Goal: Task Accomplishment & Management: Complete application form

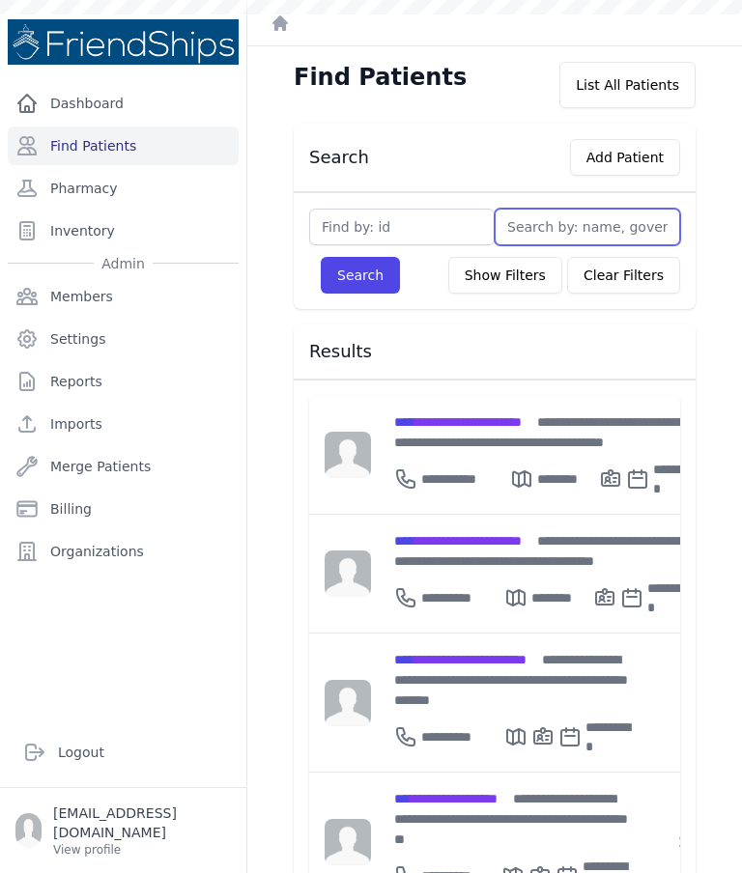
click at [566, 232] on input "text" at bounding box center [587, 227] width 185 height 37
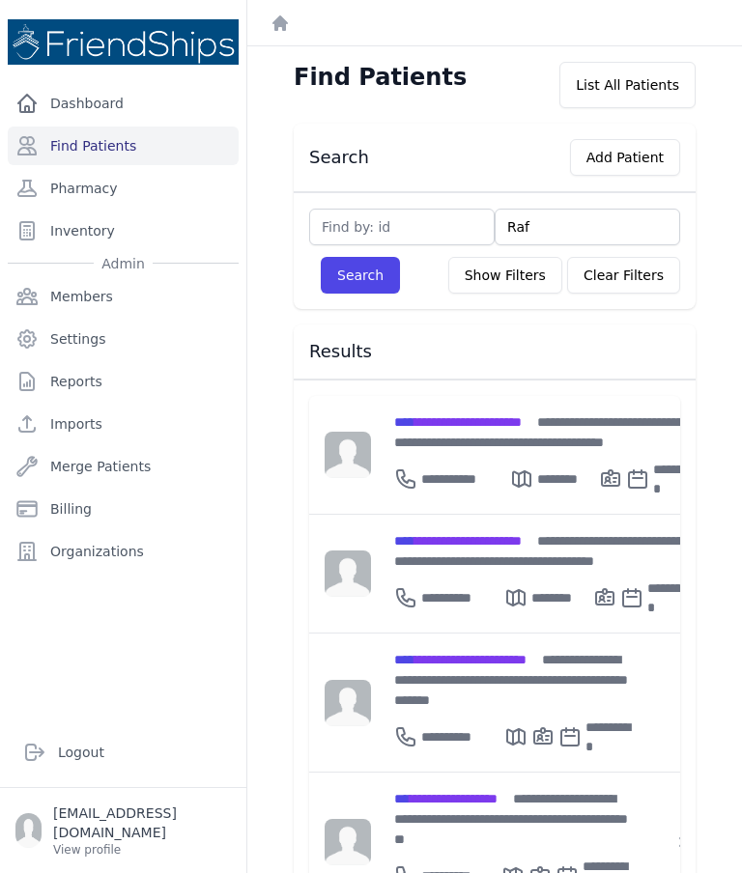
type input "Rafa"
click at [357, 293] on button "Search" at bounding box center [360, 275] width 79 height 37
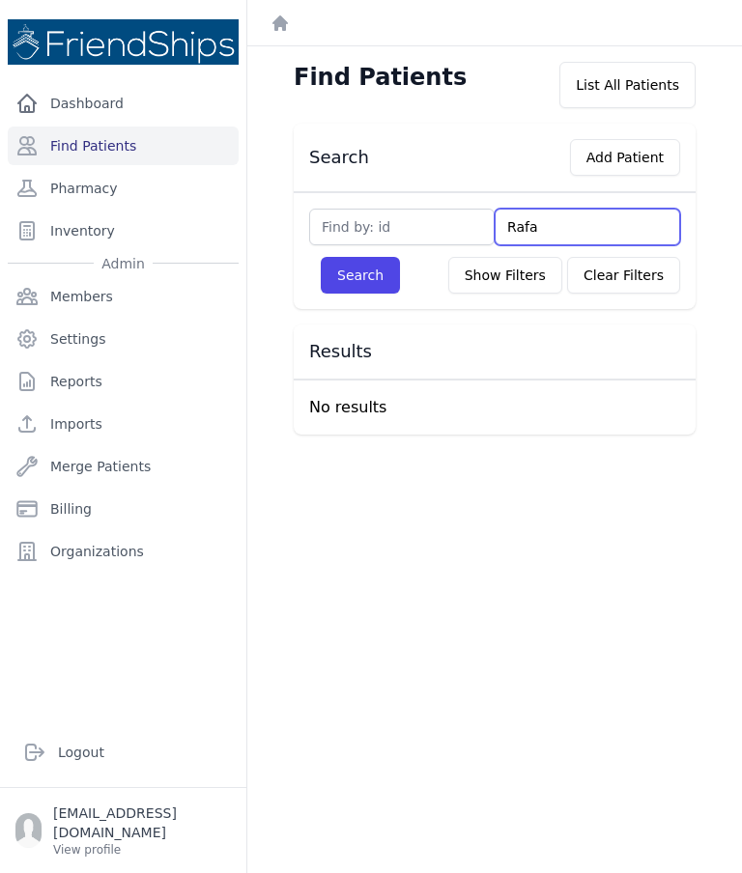
click at [567, 234] on input "Rafa" at bounding box center [587, 227] width 185 height 37
type input "Ra"
type input "Rapha"
type input "Raphah"
click at [376, 275] on button "Search" at bounding box center [360, 275] width 79 height 37
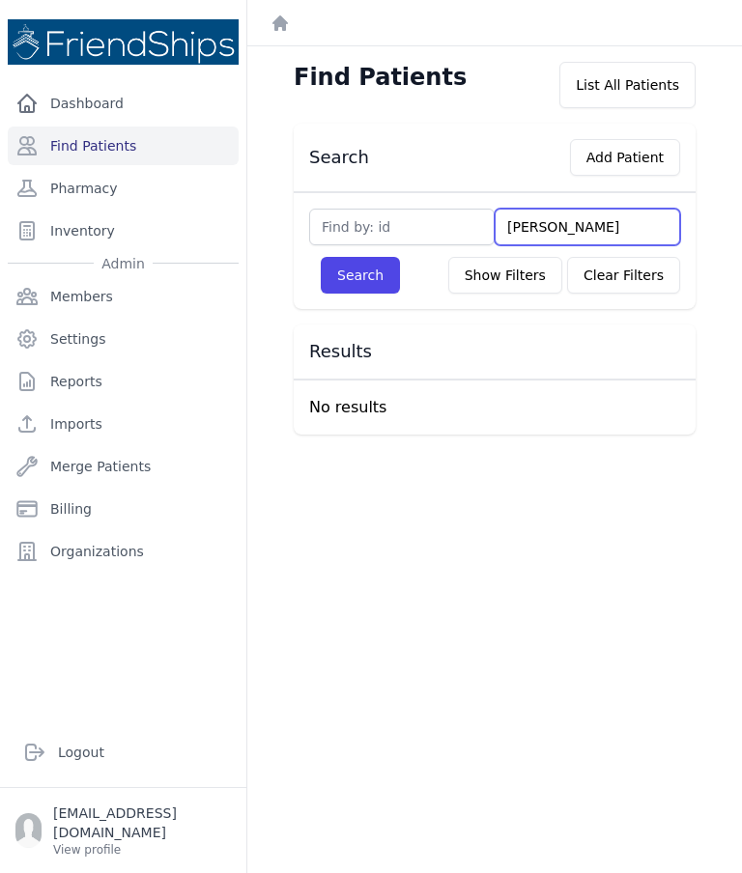
click at [593, 217] on input "Raphah" at bounding box center [587, 227] width 185 height 37
type input "Ra"
type input "R"
type input "Fa"
type input "F"
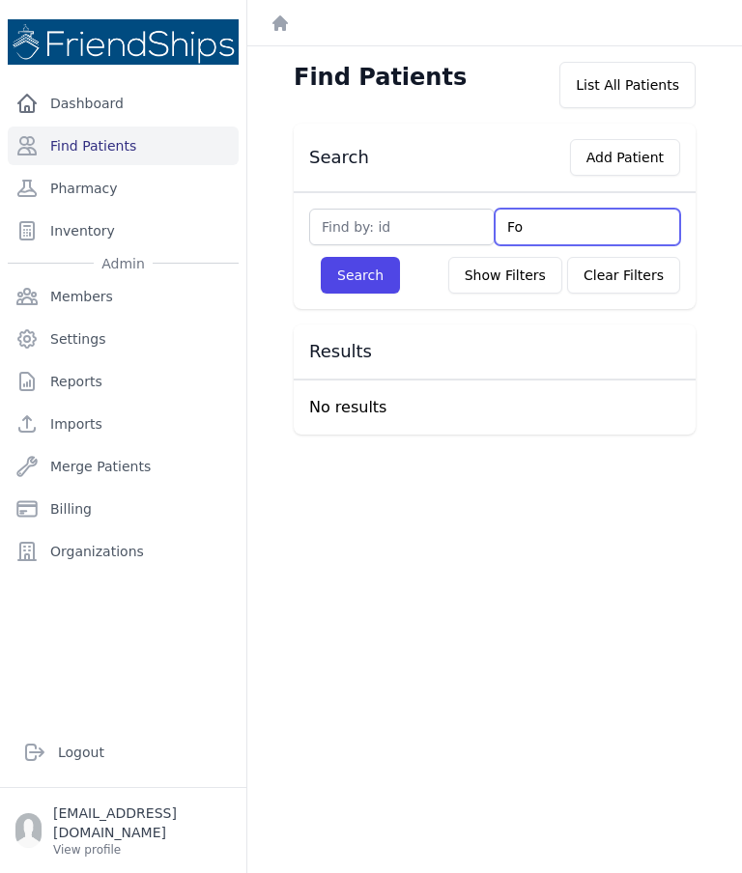
type input "Fou"
type input "Foua"
type input "Fouaz"
click at [365, 289] on button "Search" at bounding box center [360, 275] width 79 height 37
click at [608, 224] on input "Fouaz" at bounding box center [587, 227] width 185 height 37
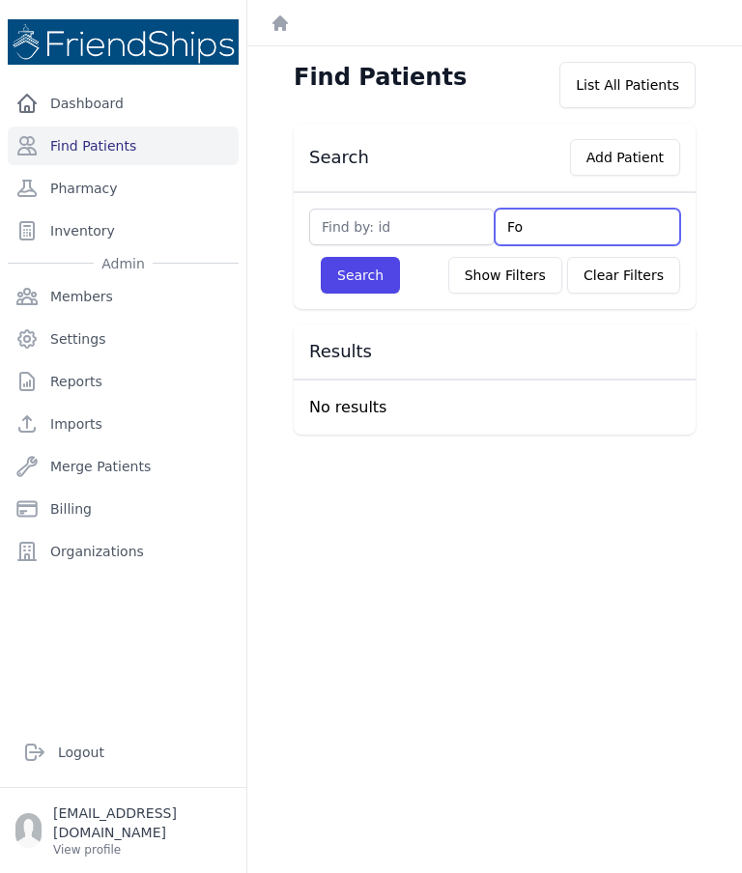
type input "F"
type input "Fa"
type input "Fah"
type input "Fahad"
click at [390, 274] on button "Search" at bounding box center [360, 275] width 79 height 37
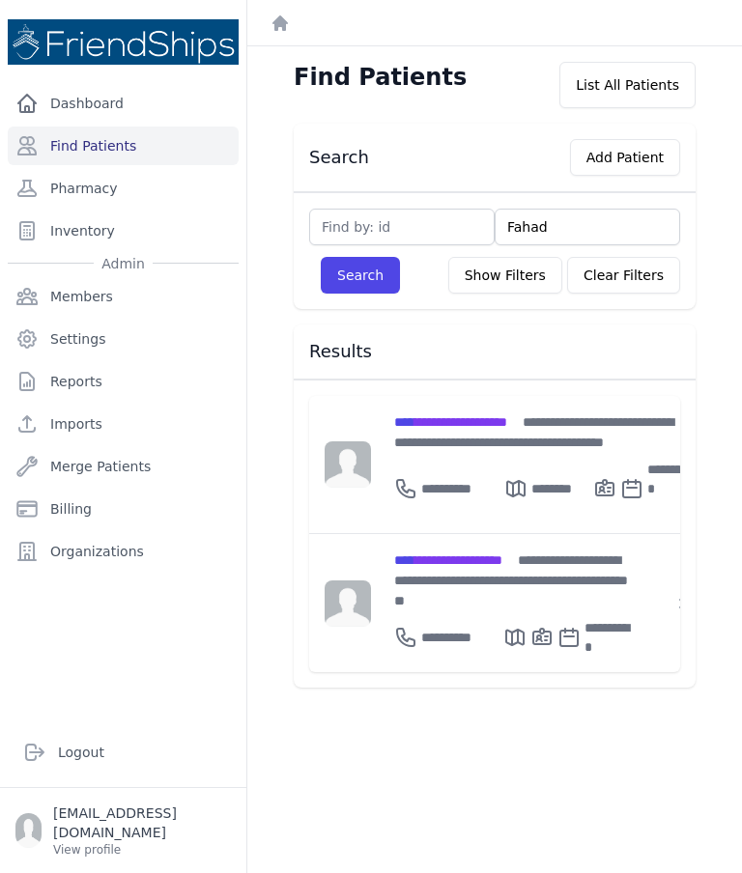
click at [555, 567] on div "**********" at bounding box center [512, 580] width 236 height 61
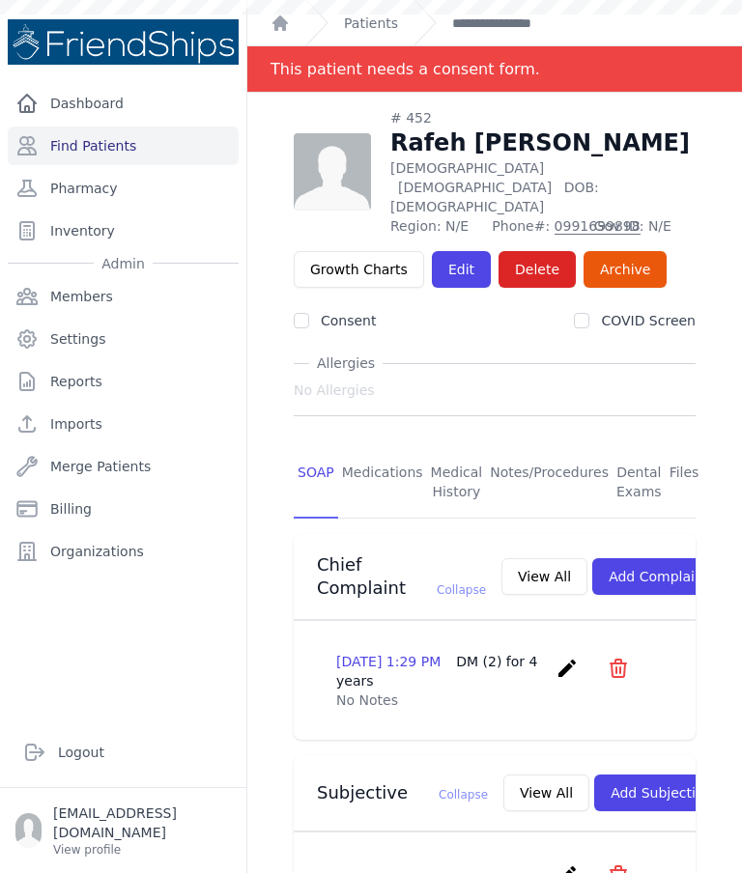
click at [469, 251] on link "Edit" at bounding box center [461, 269] width 59 height 37
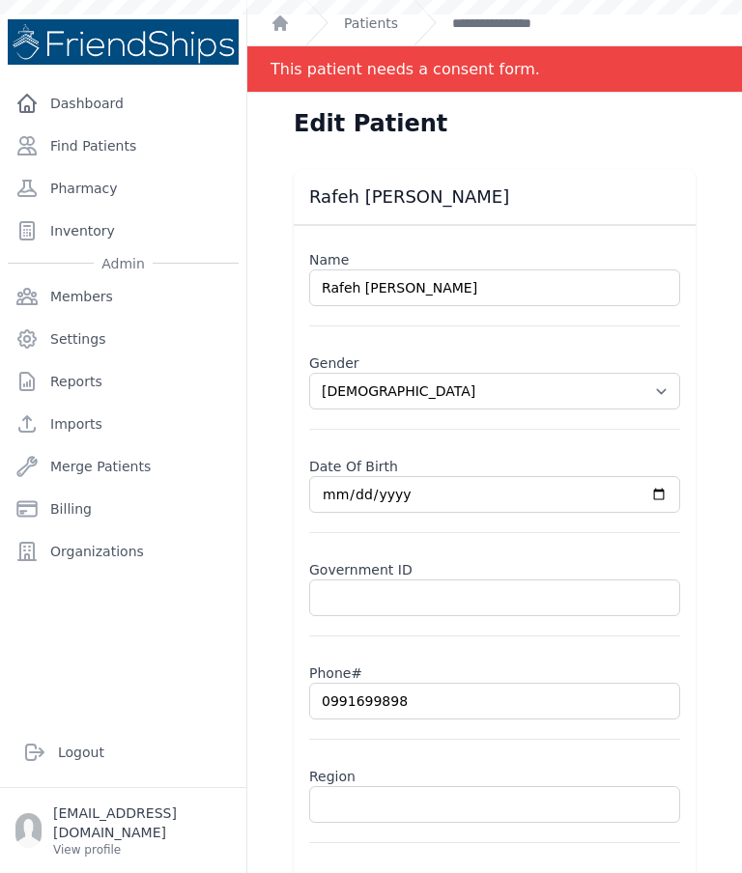
select select "[DEMOGRAPHIC_DATA]"
click at [401, 810] on input "text" at bounding box center [494, 804] width 371 height 37
type input "Ma"
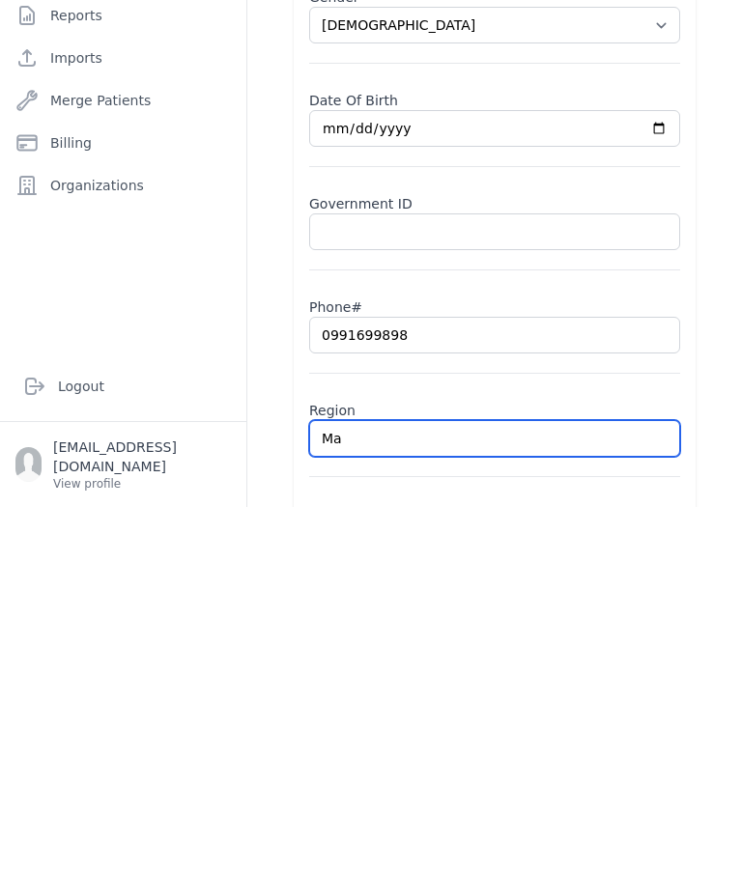
select select "male"
type input "Maa"
select select "male"
type input "Maas"
select select "male"
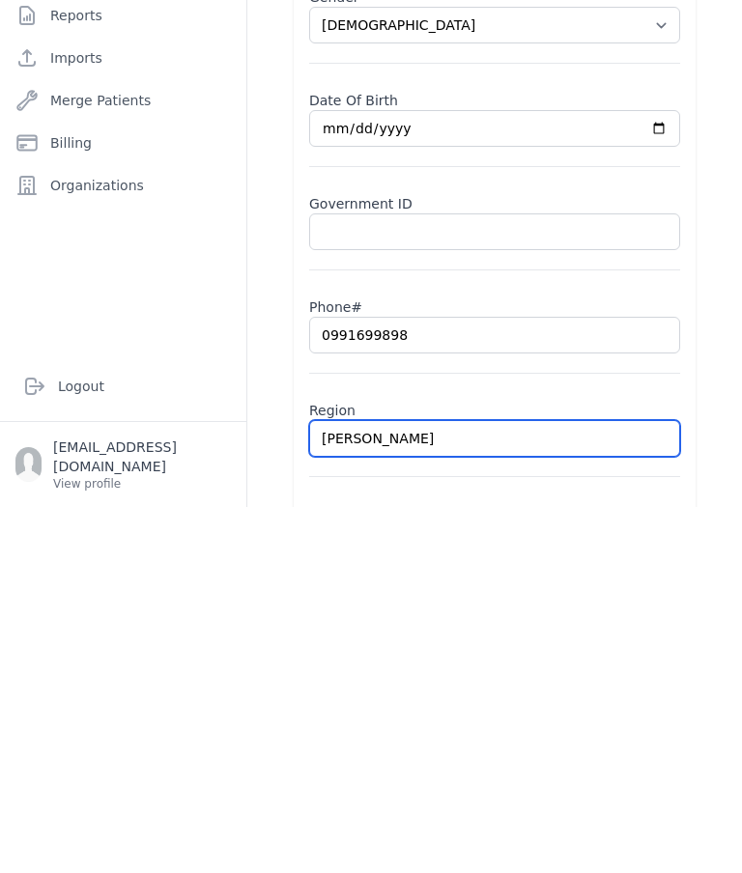
type input "Maas"
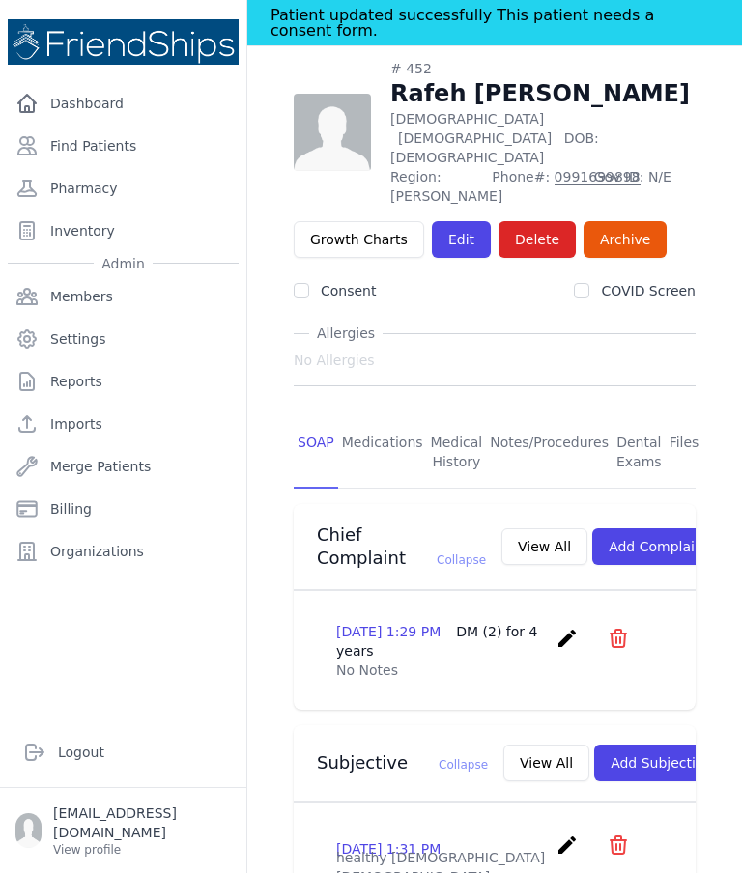
scroll to position [48, 0]
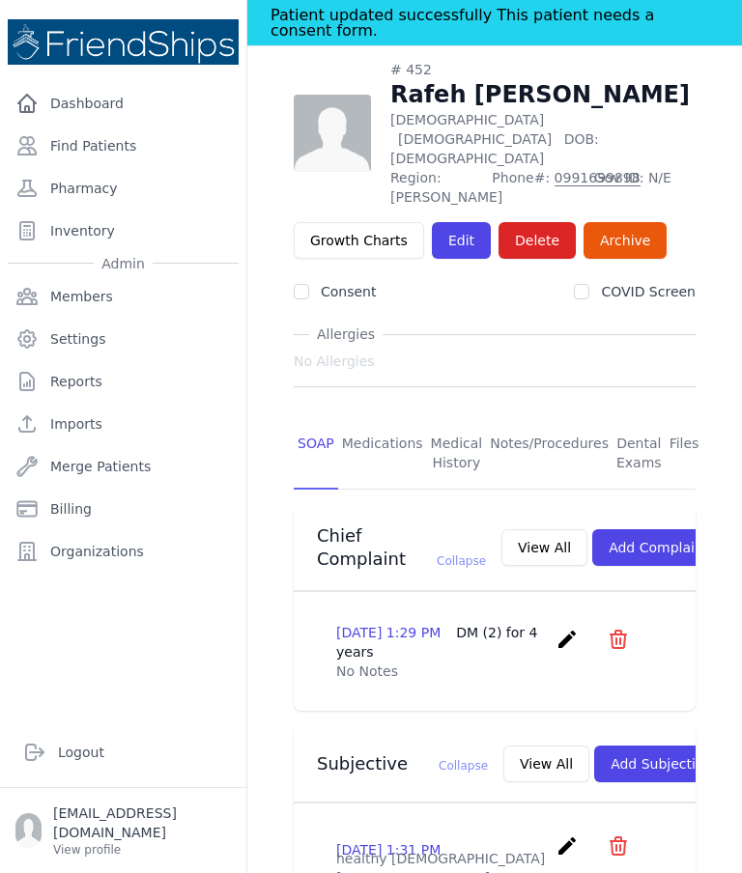
click at [393, 418] on link "Medications" at bounding box center [382, 453] width 89 height 71
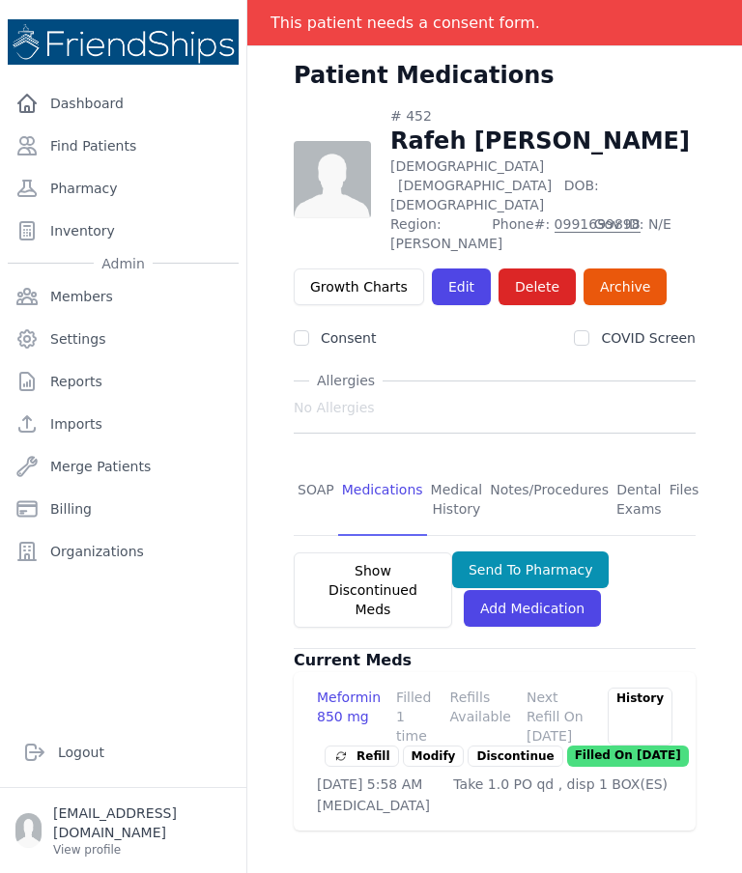
click at [687, 465] on link "Files" at bounding box center [685, 500] width 38 height 71
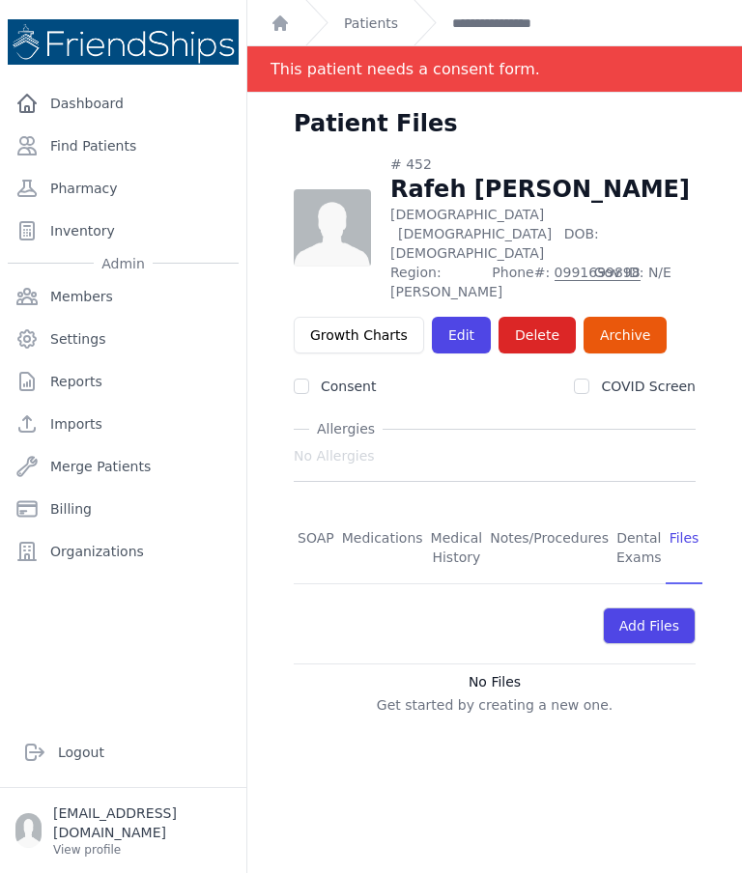
click at [410, 513] on link "Medications" at bounding box center [382, 548] width 89 height 71
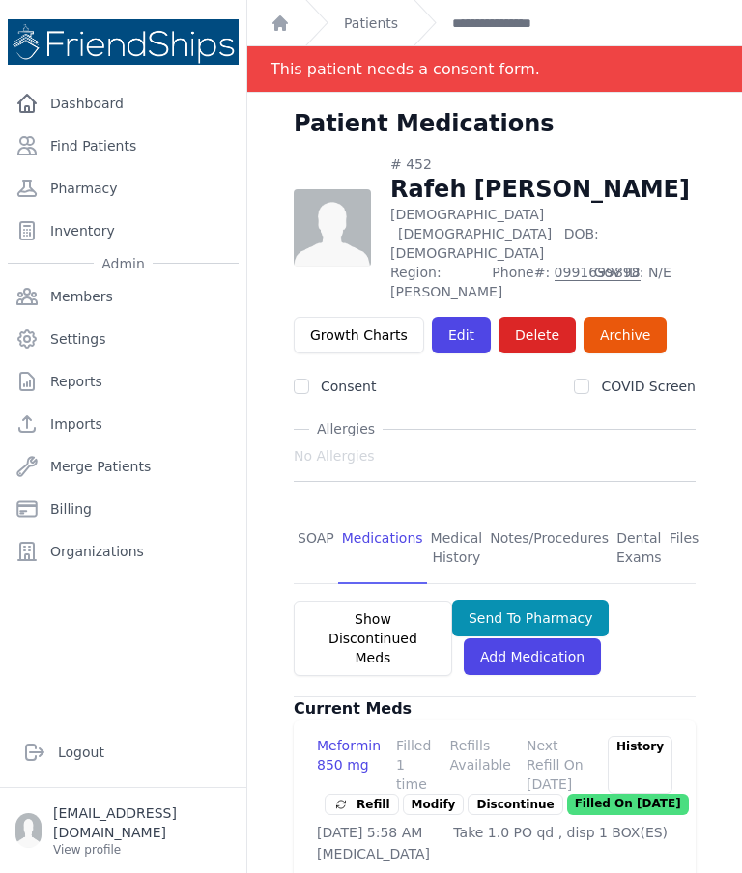
click at [322, 513] on link "SOAP" at bounding box center [316, 548] width 44 height 71
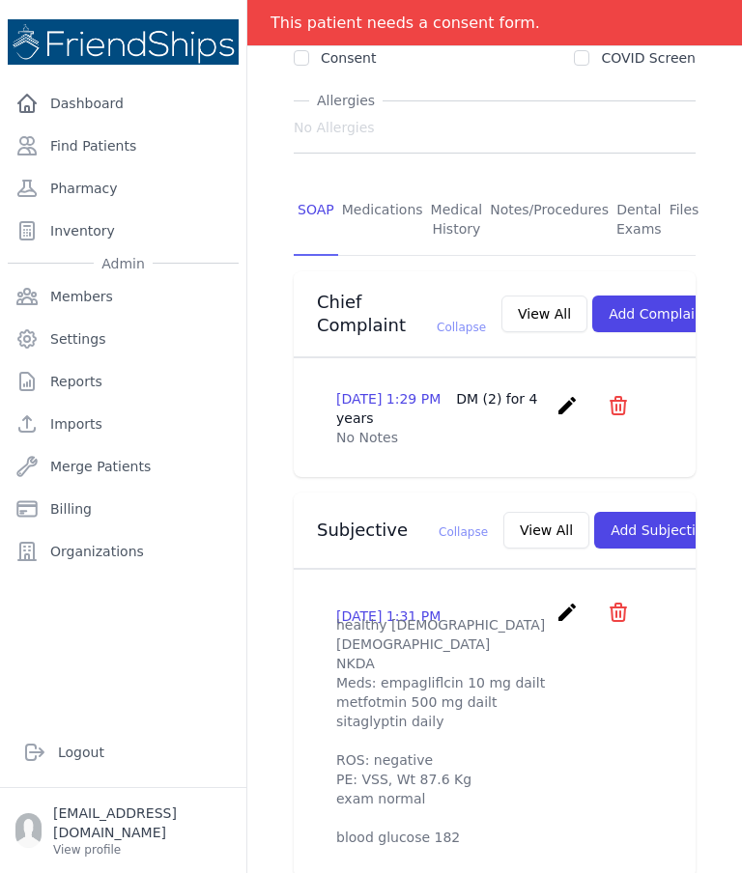
scroll to position [331, 0]
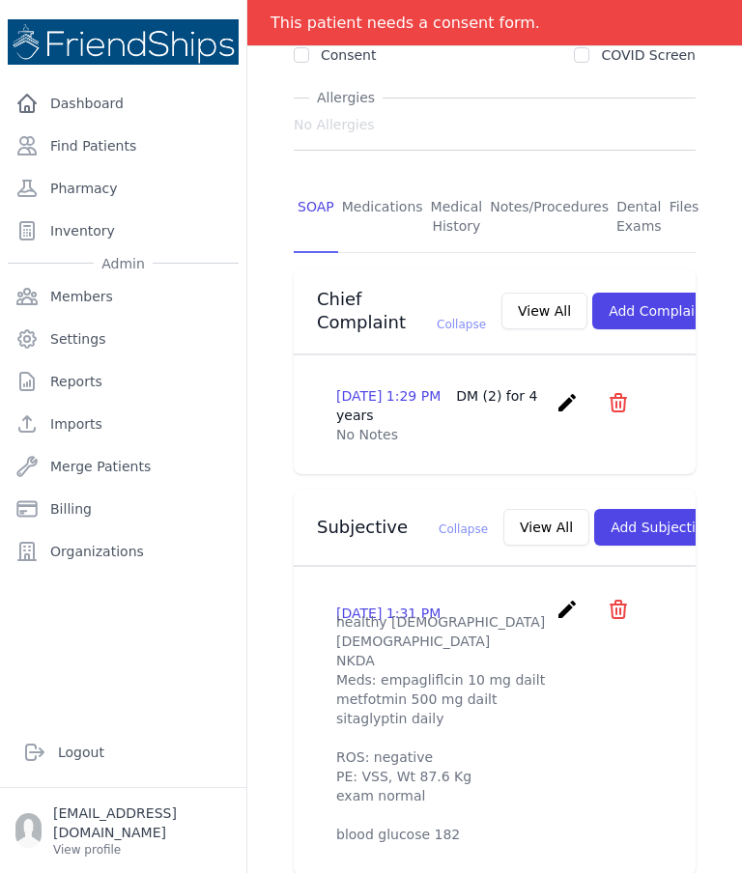
click at [627, 509] on button "Add Subjective" at bounding box center [661, 527] width 134 height 37
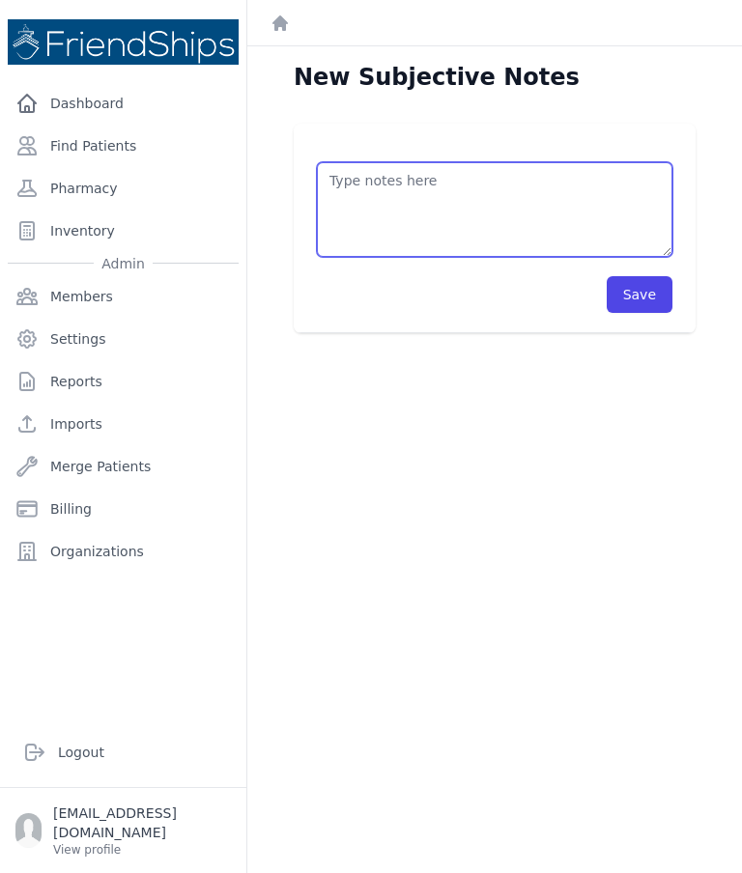
click at [555, 162] on textarea at bounding box center [495, 209] width 356 height 95
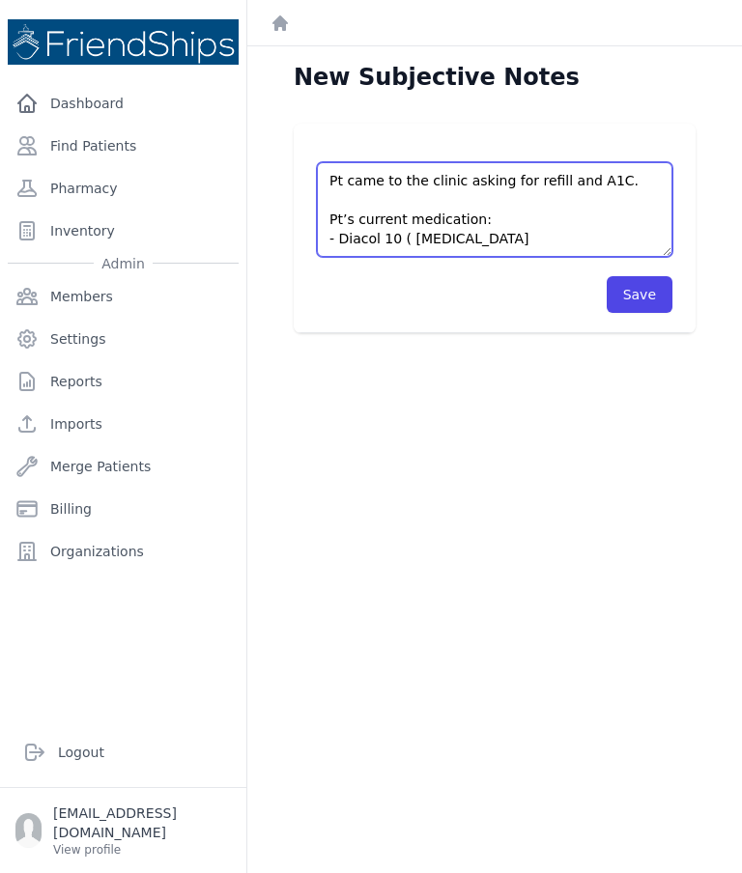
click at [412, 162] on textarea "Pt came to the clinic asking for refill and A1C. Pt’s current medication: - Dia…" at bounding box center [495, 209] width 356 height 95
click at [407, 162] on textarea "Pt came to the clinic asking for refill and A1C. Pt’s current medication: - Dia…" at bounding box center [495, 209] width 356 height 95
click at [526, 162] on textarea "Pt came to the clinic asking for refill and A1C. Pt’s current medication: - Dia…" at bounding box center [495, 209] width 356 height 95
type textarea "Pt came to the clinic asking for refill and A1C. Pt’s current medication: - Dia…"
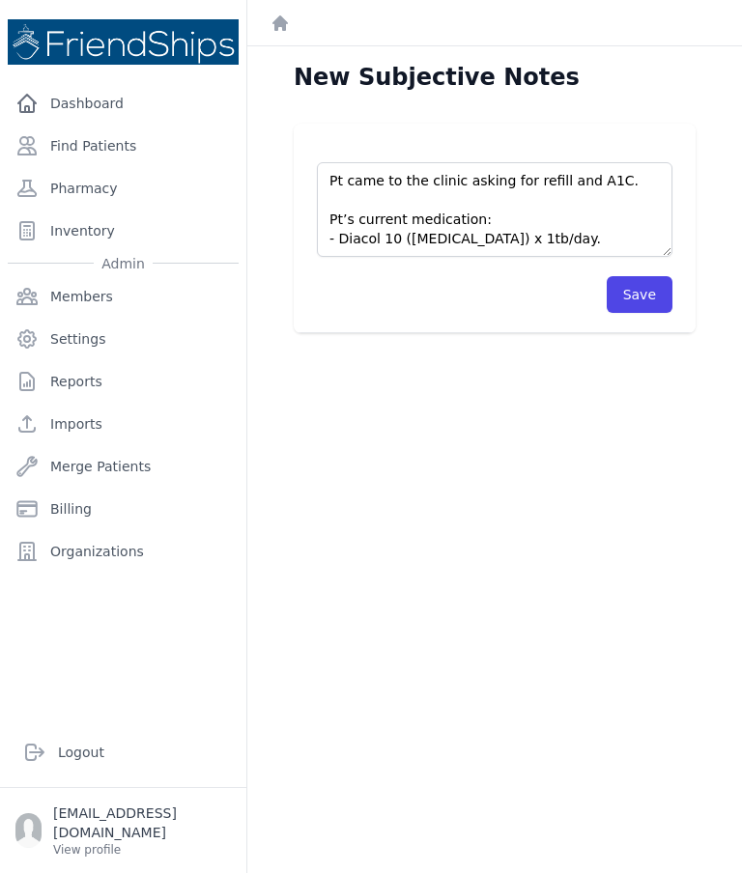
click at [644, 276] on button "Save" at bounding box center [640, 294] width 66 height 37
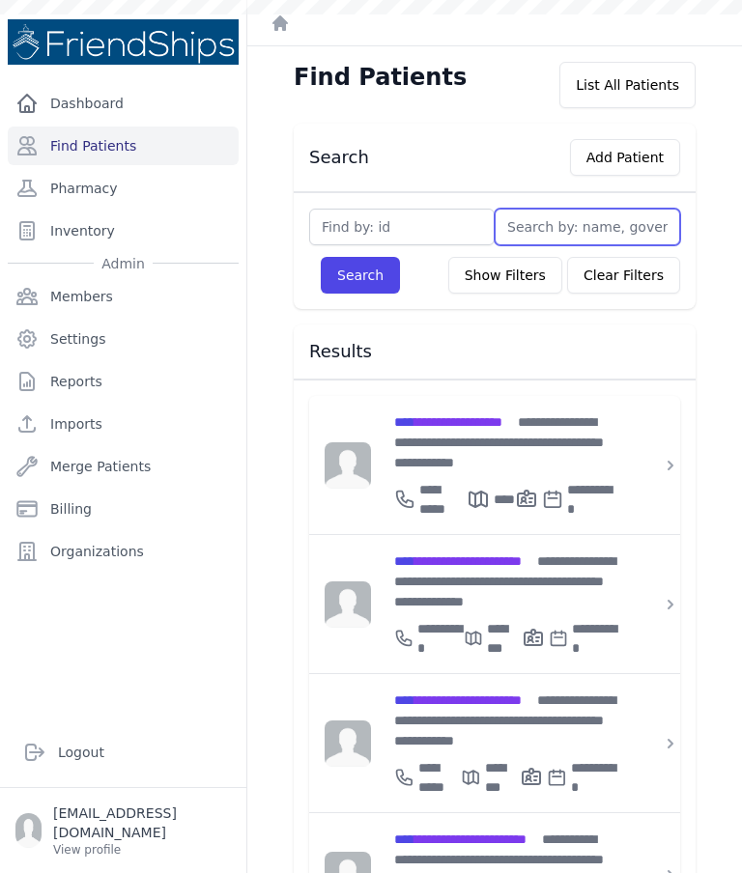
click at [572, 229] on input "text" at bounding box center [587, 227] width 185 height 37
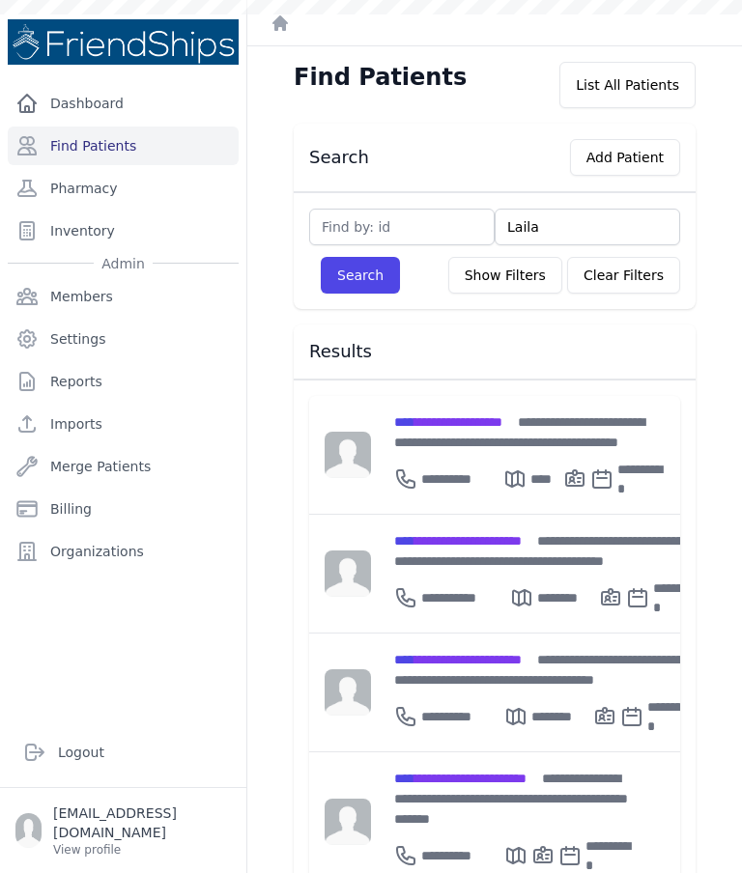
click at [374, 268] on button "Search" at bounding box center [360, 275] width 79 height 37
type input "Laila"
click at [372, 270] on button "Search" at bounding box center [360, 275] width 79 height 37
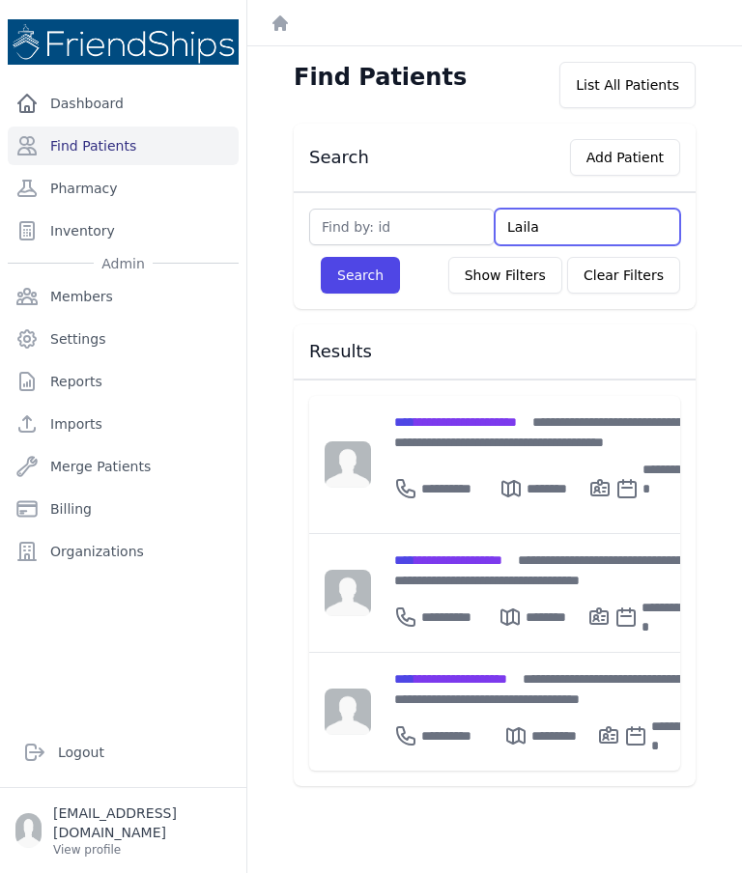
click at [582, 220] on input "Laila" at bounding box center [587, 227] width 185 height 37
type input "L"
type input "Maje"
type input "Majed"
click at [349, 293] on button "Search" at bounding box center [360, 275] width 79 height 37
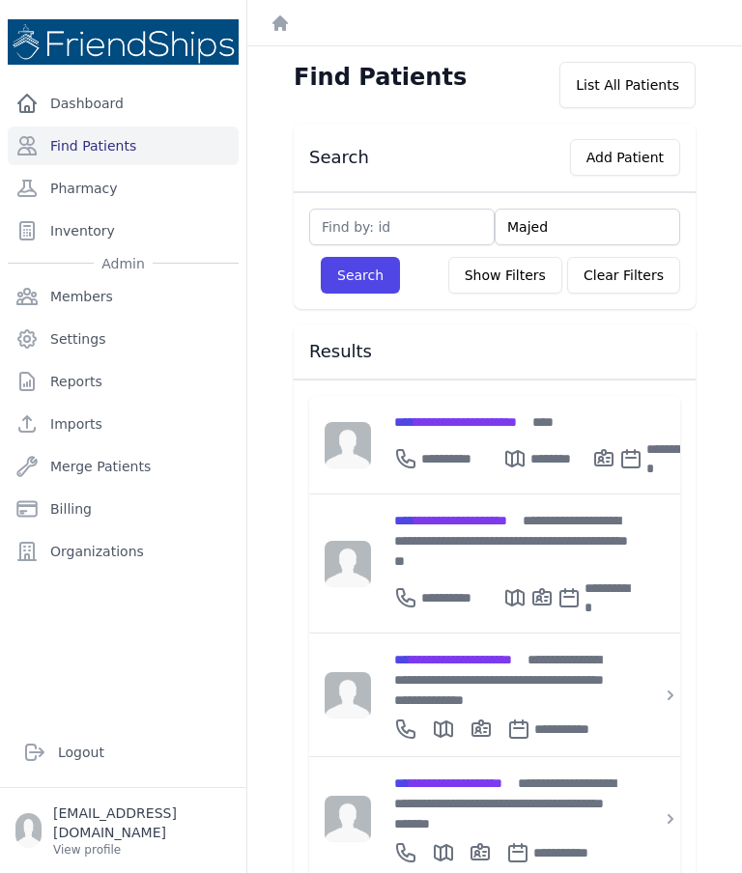
click at [501, 653] on span "**********" at bounding box center [453, 660] width 118 height 14
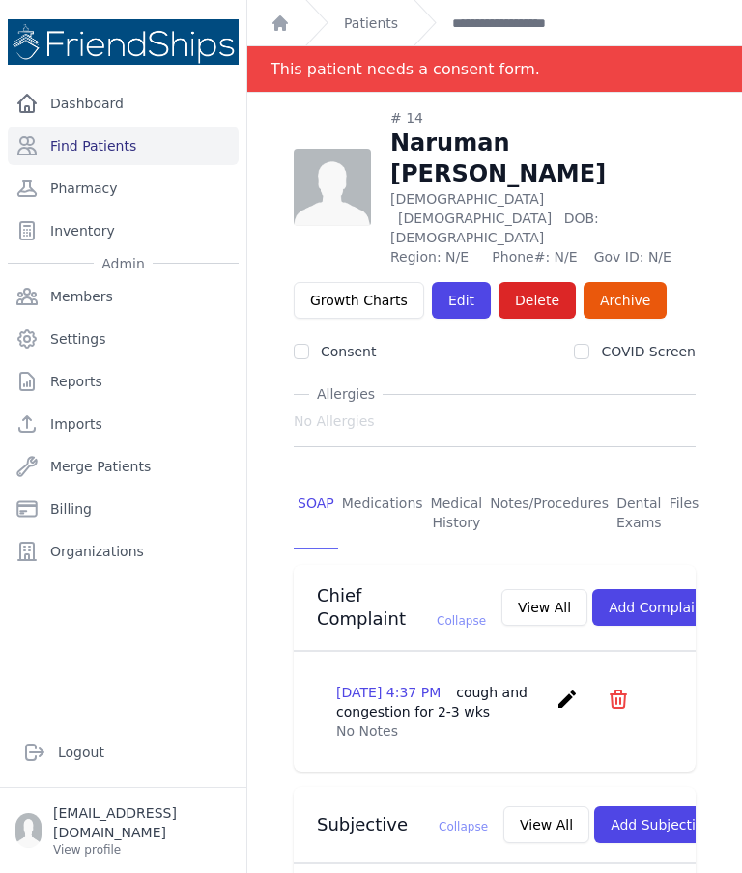
scroll to position [38, 0]
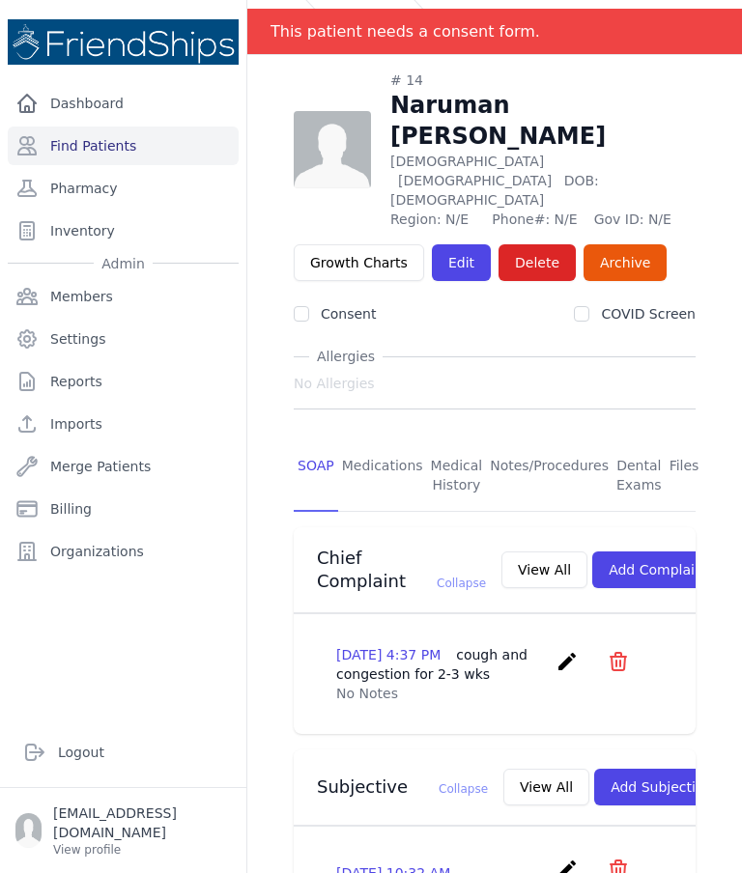
click at [447, 244] on link "Edit" at bounding box center [461, 262] width 59 height 37
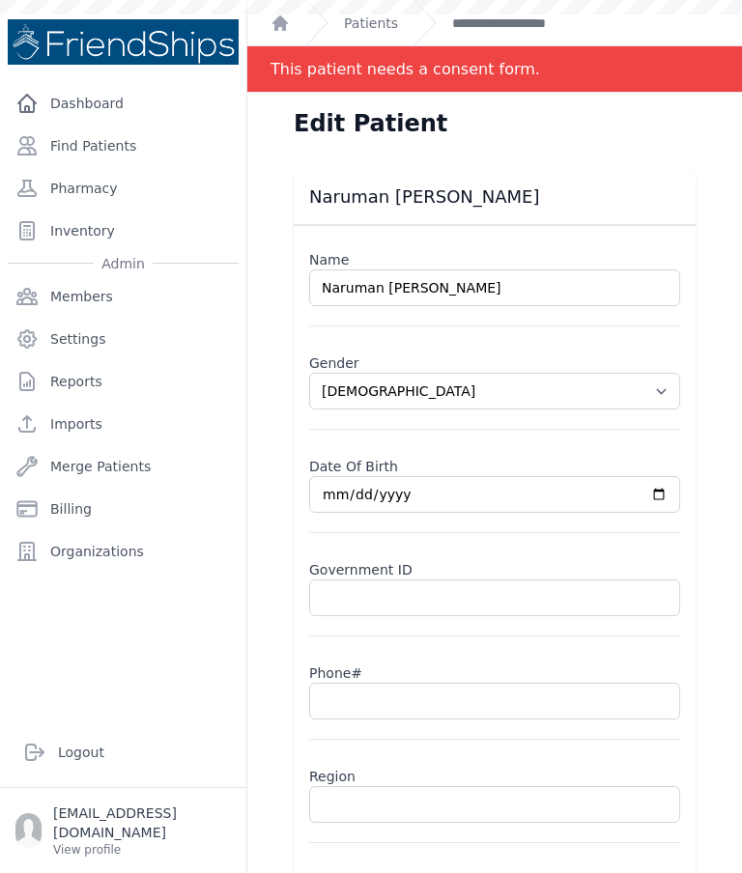
select select "[DEMOGRAPHIC_DATA]"
click at [379, 798] on input "text" at bounding box center [494, 804] width 371 height 37
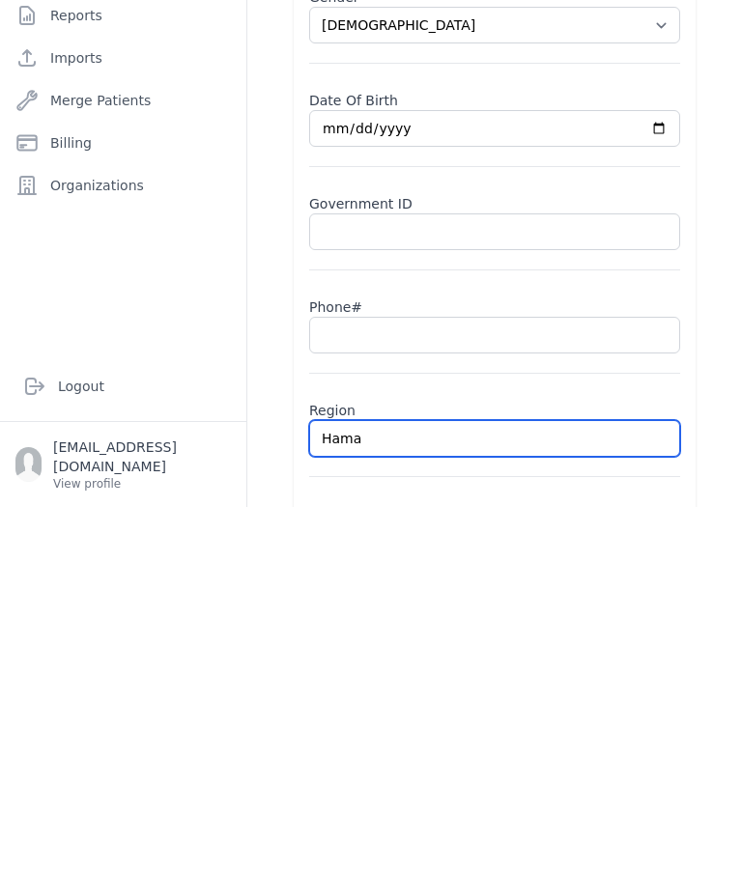
type input "Hamad"
select select "[DEMOGRAPHIC_DATA]"
type input "Hamadiya"
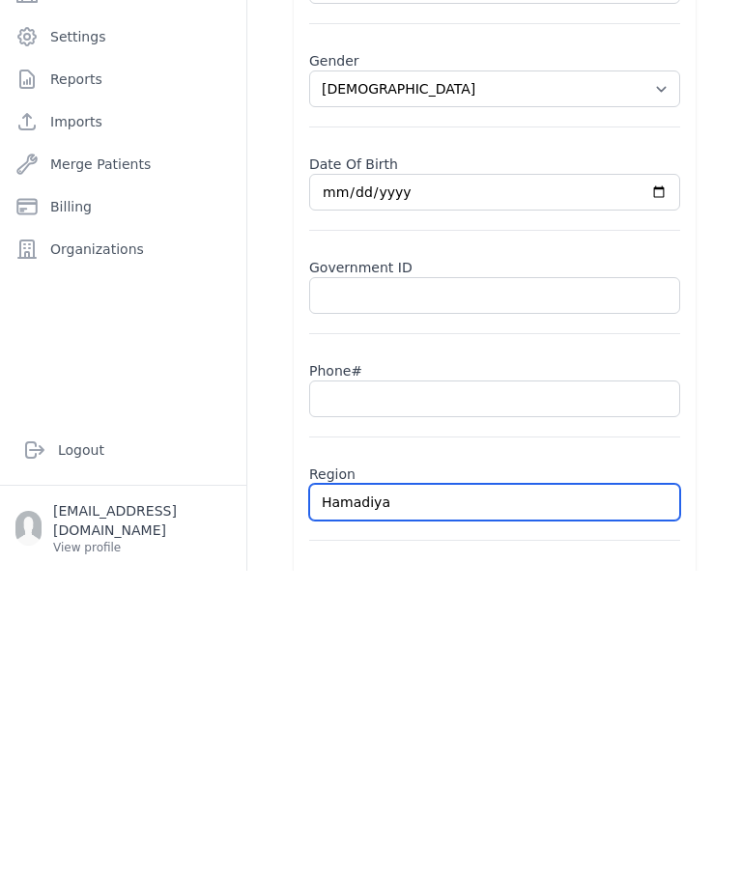
select select "female"
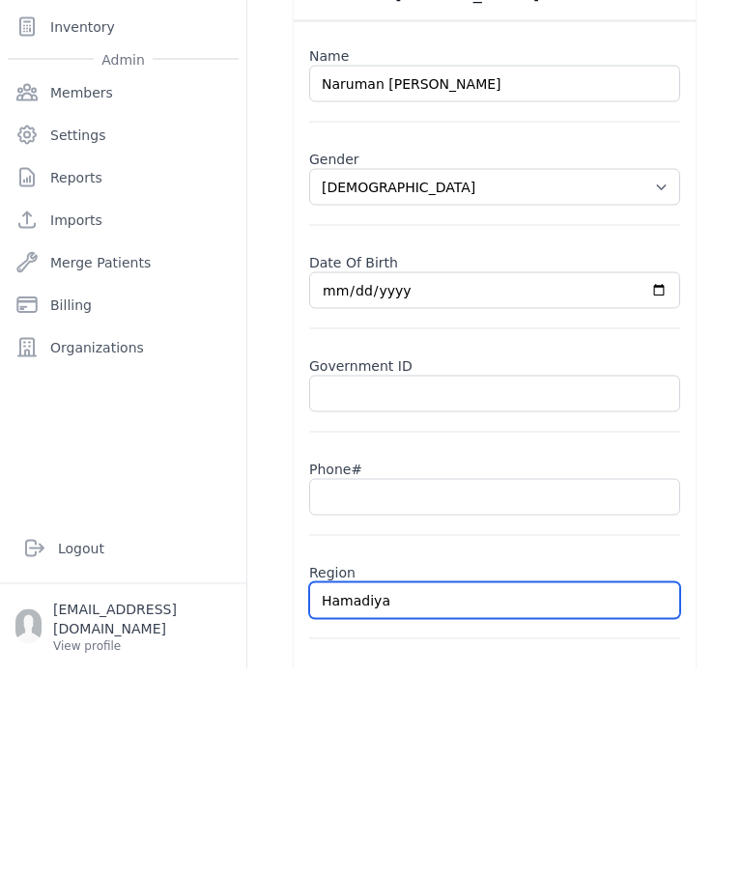
type input "Hamadiya"
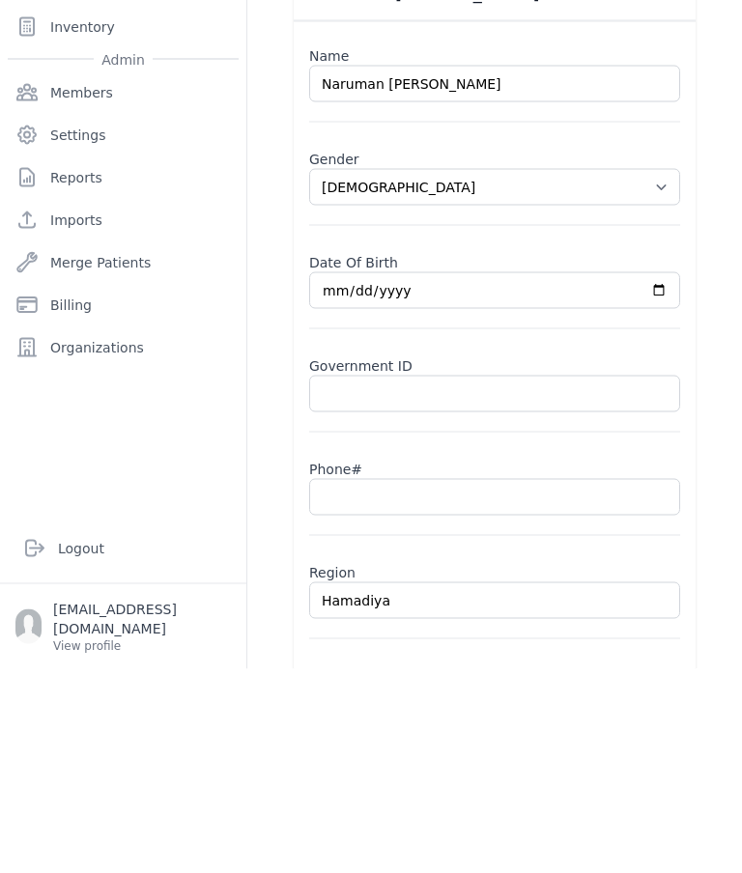
click at [434, 683] on input "text" at bounding box center [494, 701] width 371 height 37
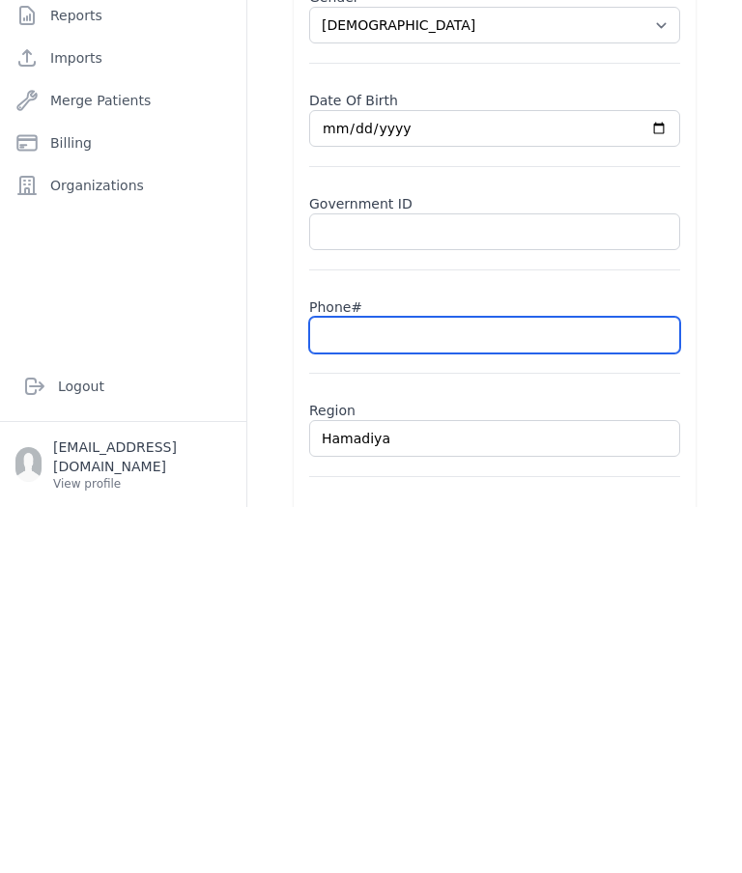
paste input "0993497406"
type input "0993497406"
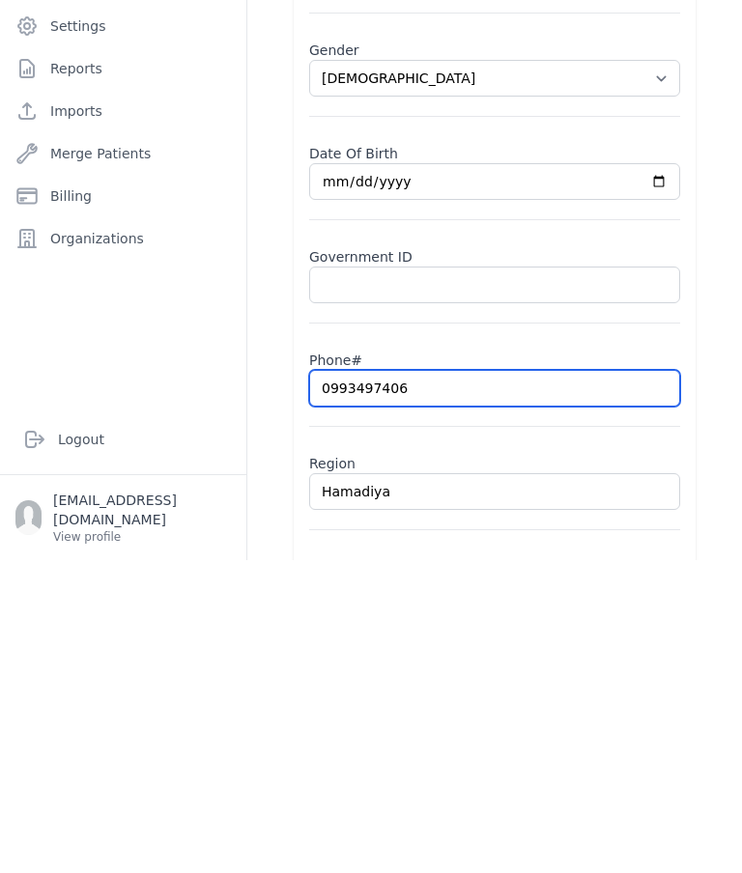
select select "female"
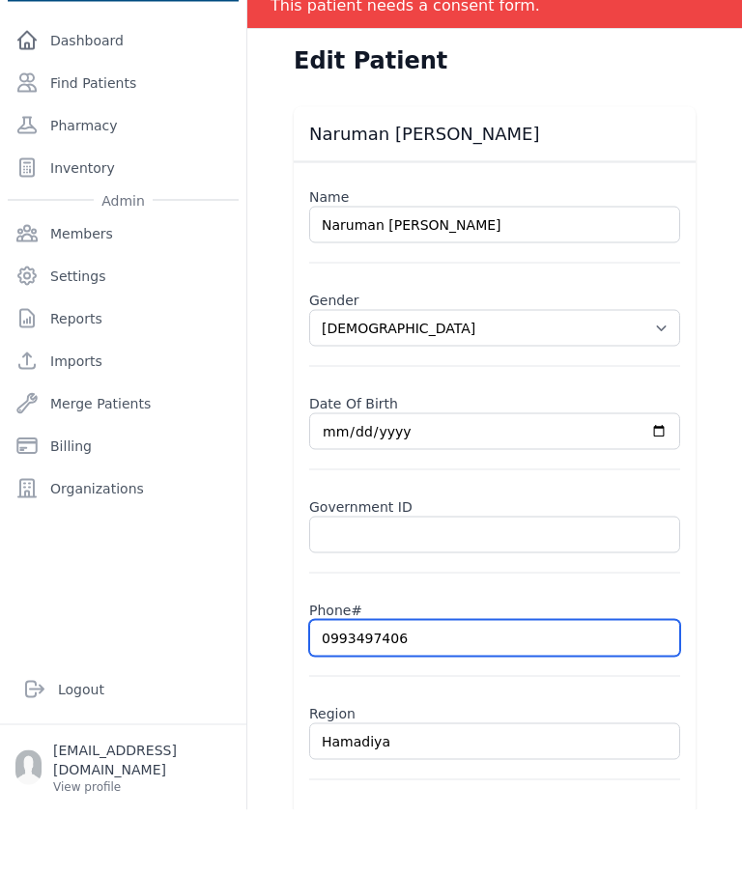
type input "0993497406"
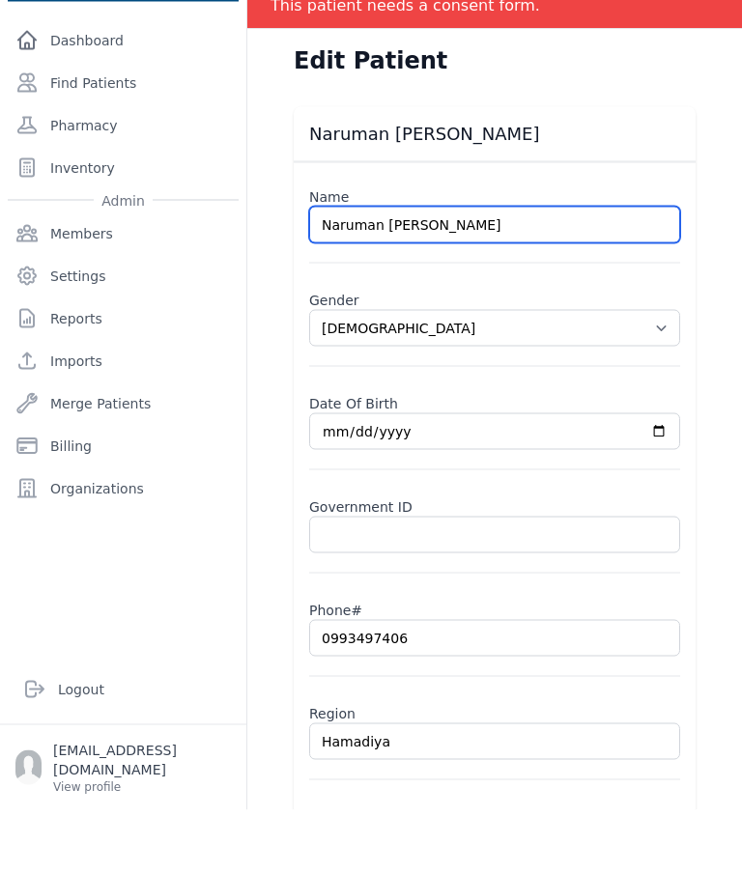
click at [370, 270] on input "Naruman Majed Hamad" at bounding box center [494, 288] width 371 height 37
click at [377, 270] on input "Naruman Majed Hamad" at bounding box center [494, 288] width 371 height 37
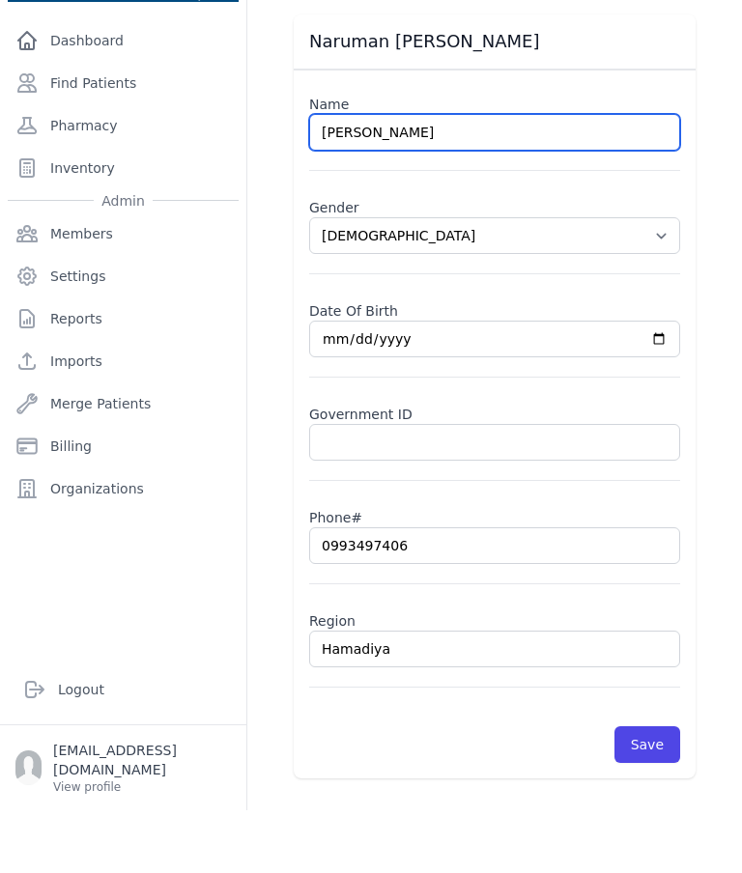
scroll to position [93, 0]
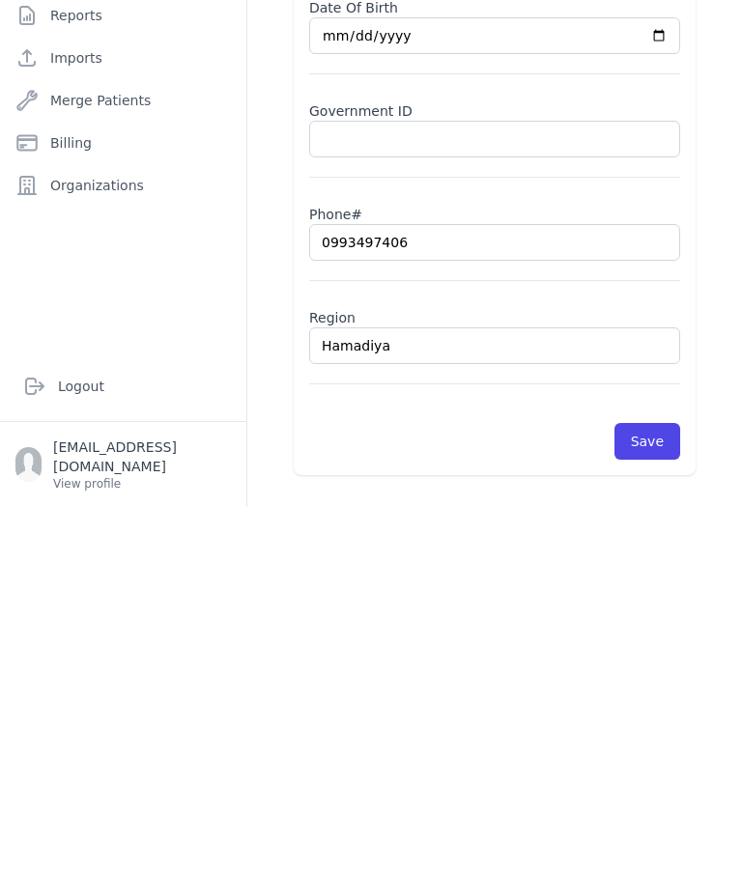
type input "Laila Majed Hamad"
click at [657, 789] on button "Save" at bounding box center [647, 807] width 66 height 37
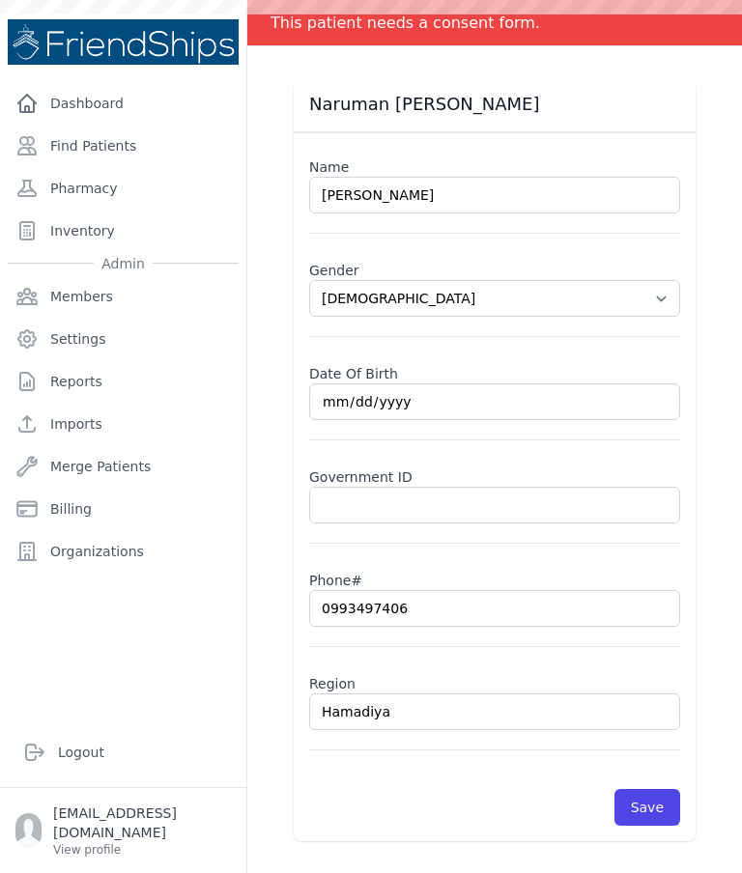
select select "female"
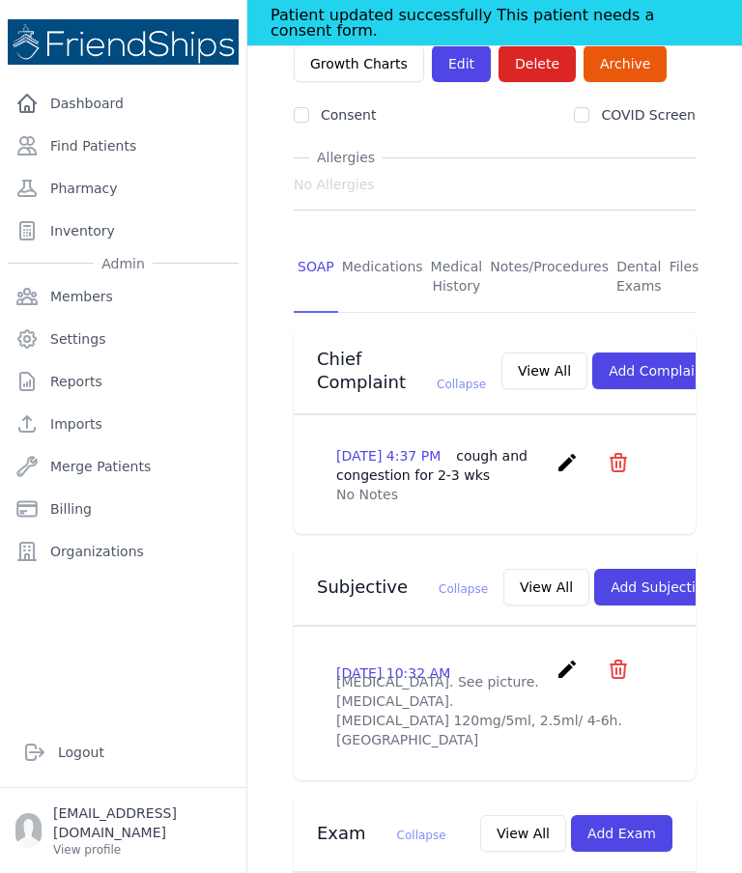
scroll to position [223, 0]
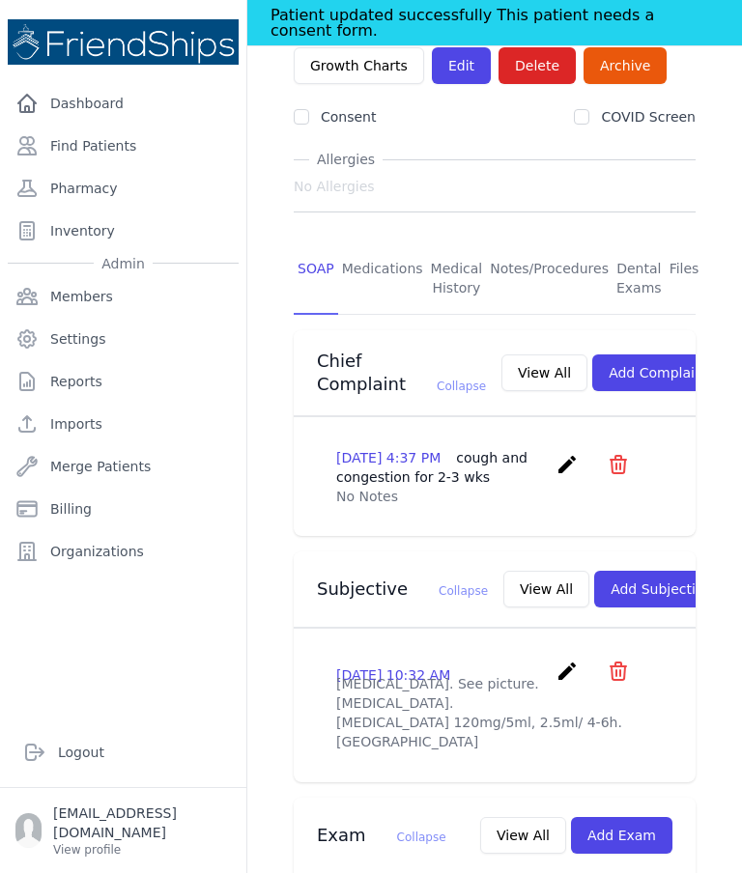
click at [503, 571] on button "View All" at bounding box center [546, 589] width 86 height 37
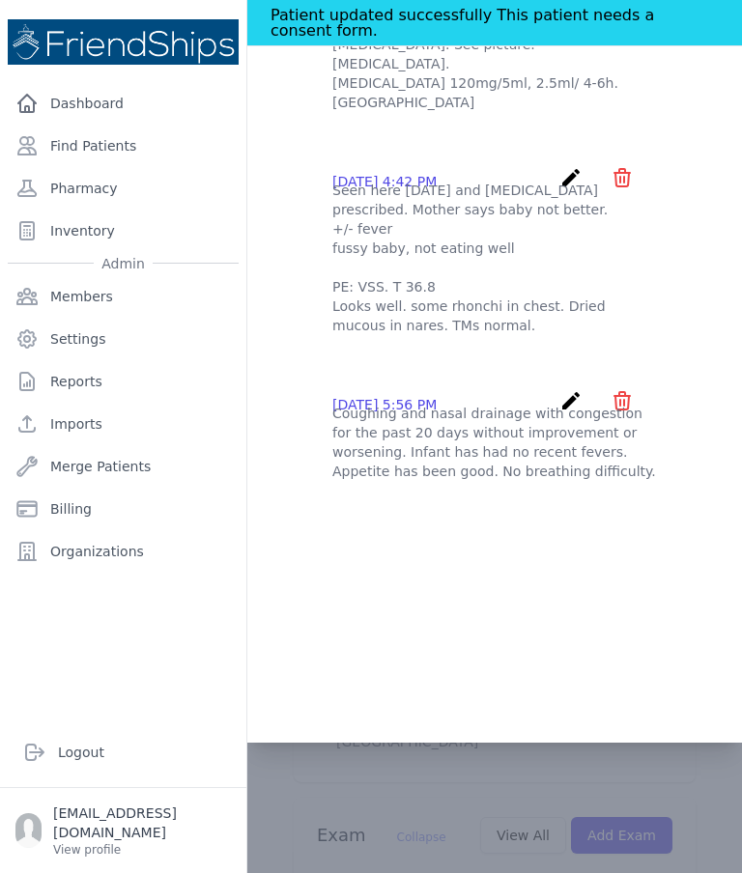
scroll to position [0, 0]
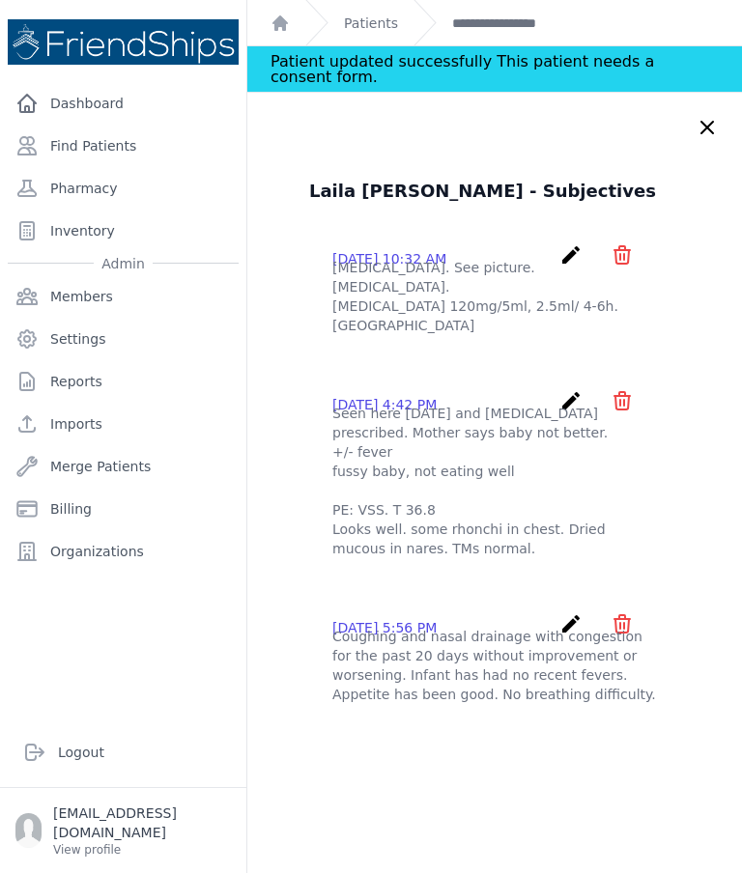
click at [715, 116] on icon at bounding box center [707, 127] width 23 height 23
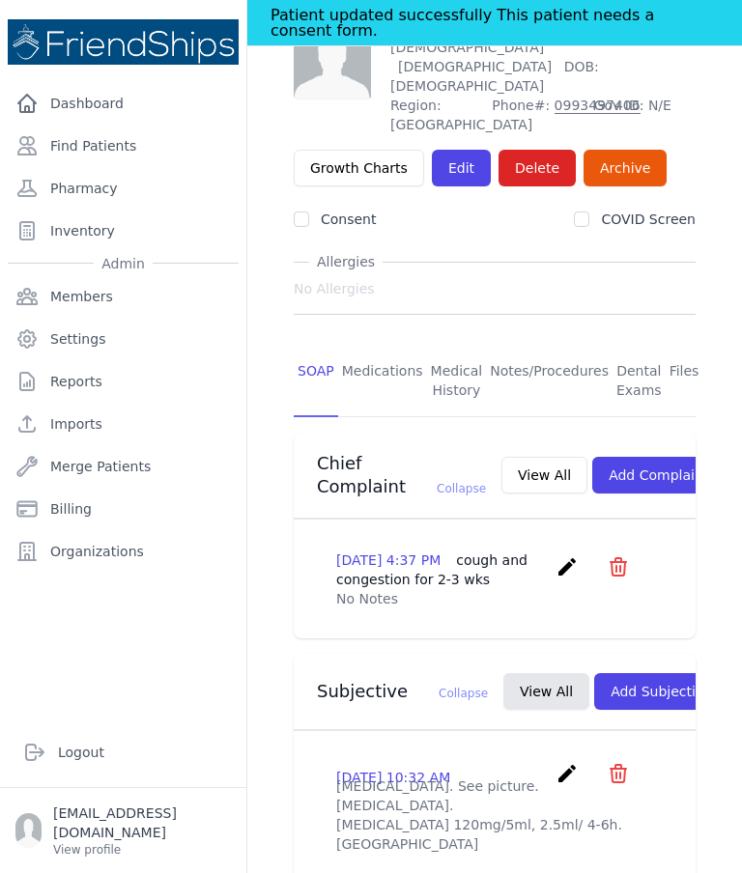
scroll to position [123, 0]
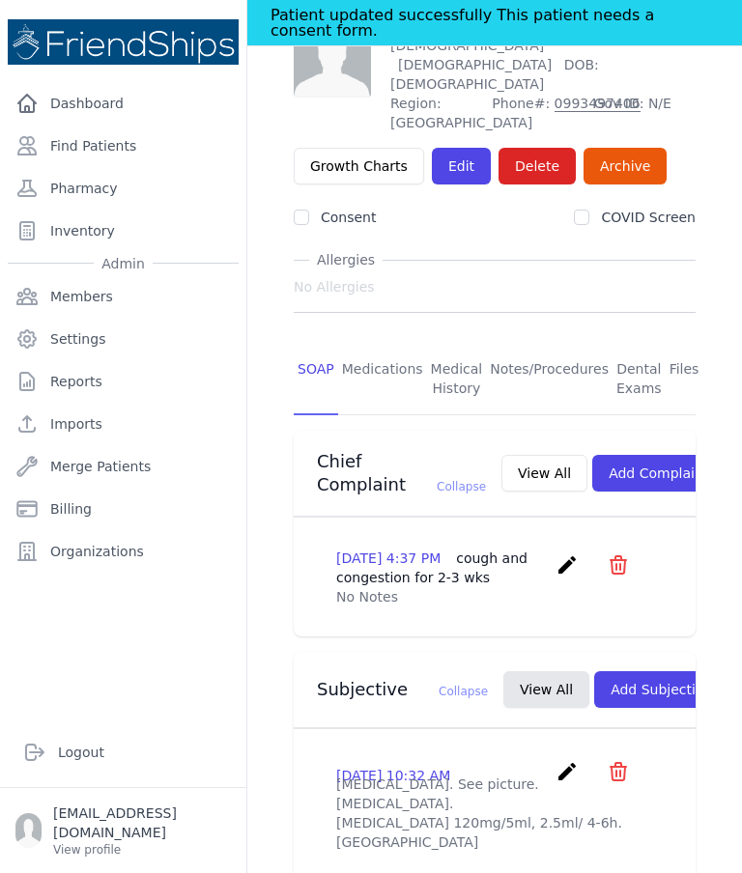
click at [612, 671] on button "Add Subjective" at bounding box center [661, 689] width 134 height 37
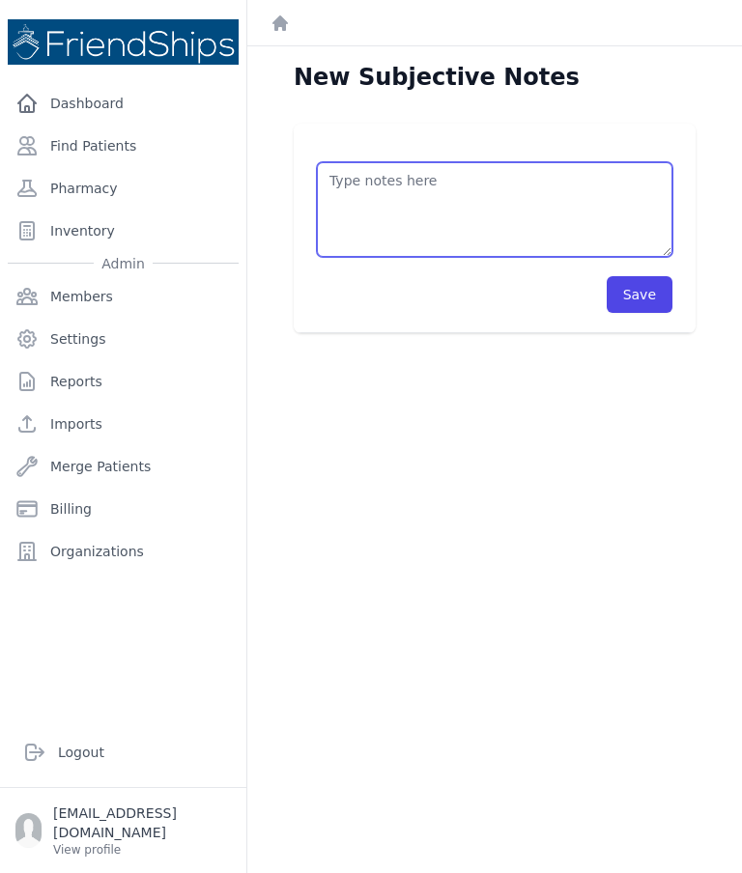
click at [498, 162] on textarea at bounding box center [495, 209] width 356 height 95
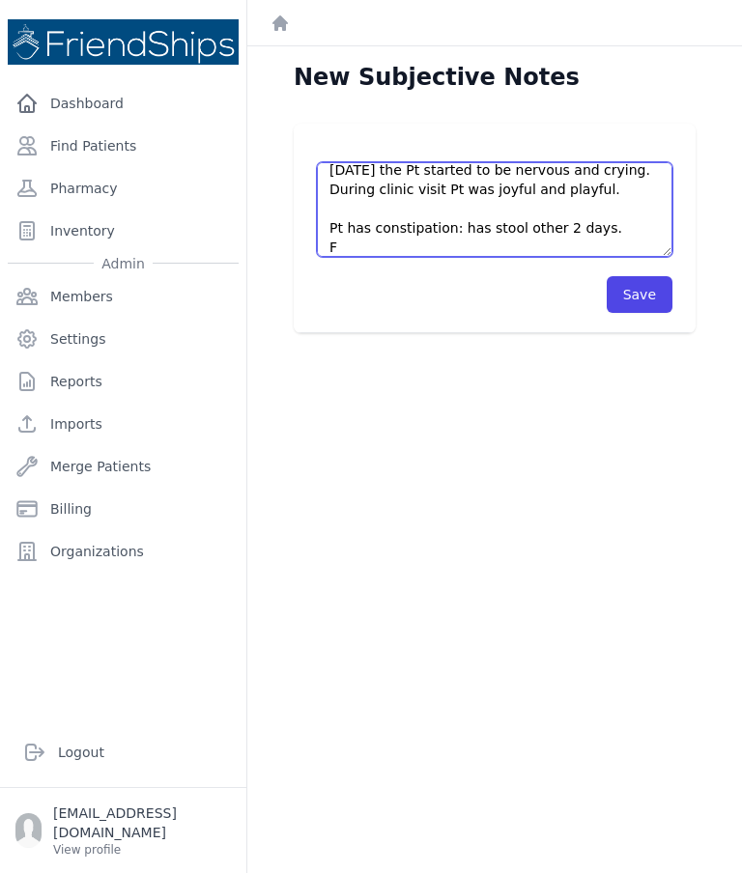
scroll to position [69, 0]
click at [434, 168] on textarea "Mother brought the Pt to the clinic without appointment. 4 days ago the Pt star…" at bounding box center [495, 209] width 356 height 95
click at [634, 162] on textarea "Mother brought the Pt to the clinic without appointment. 4 days ago the Pt star…" at bounding box center [495, 209] width 356 height 95
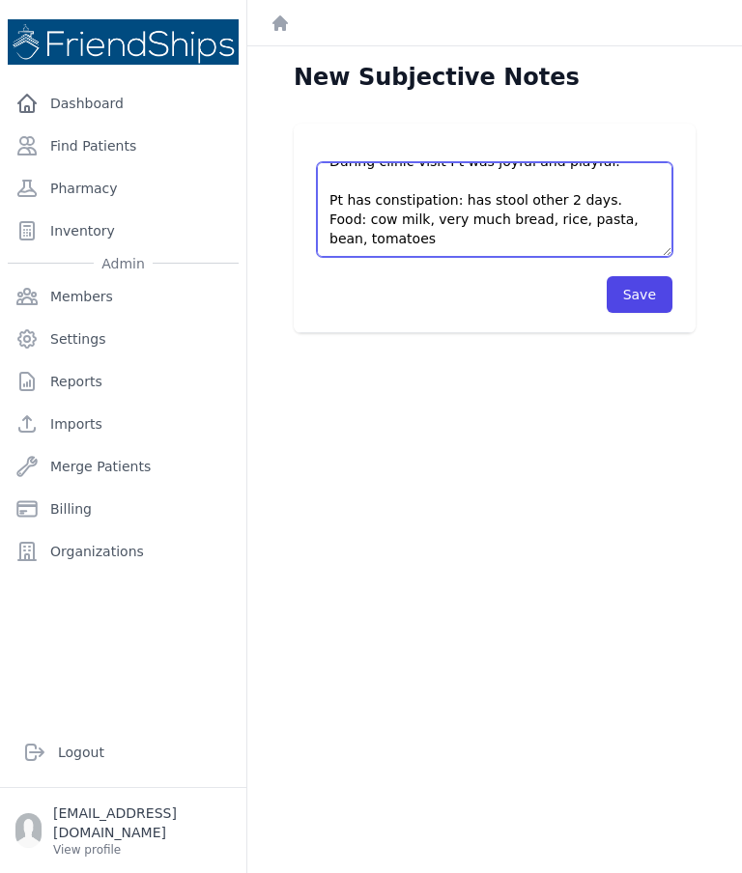
scroll to position [88, 0]
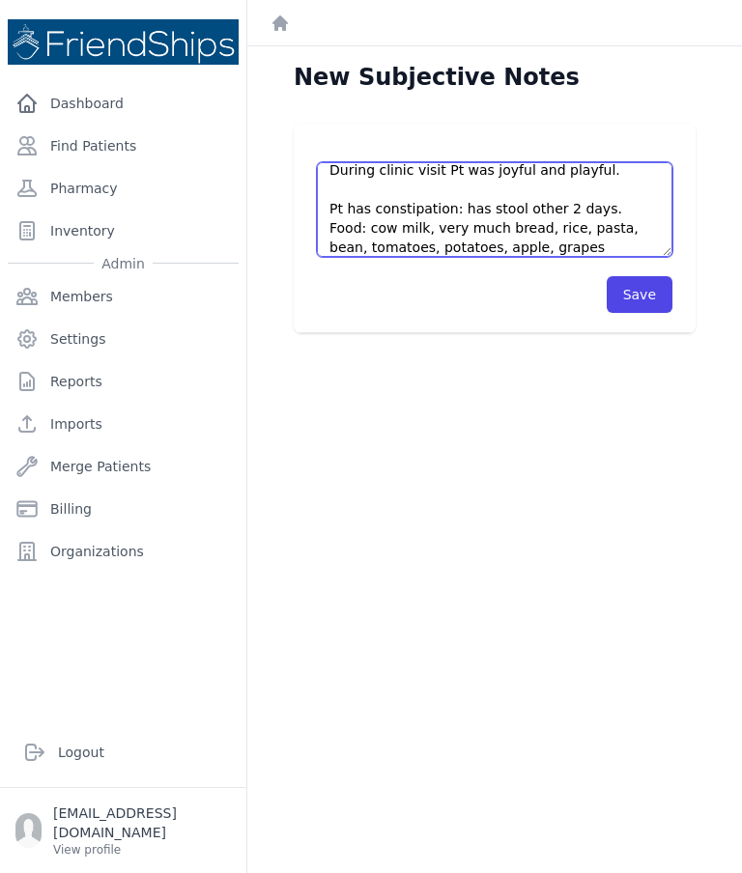
click at [497, 178] on textarea "Mother brought the Pt to the clinic without appointment. 4 days ago the Pt star…" at bounding box center [495, 209] width 356 height 95
click at [567, 177] on textarea "Mother brought the Pt to the clinic without appointment. 4 days ago the Pt star…" at bounding box center [495, 209] width 356 height 95
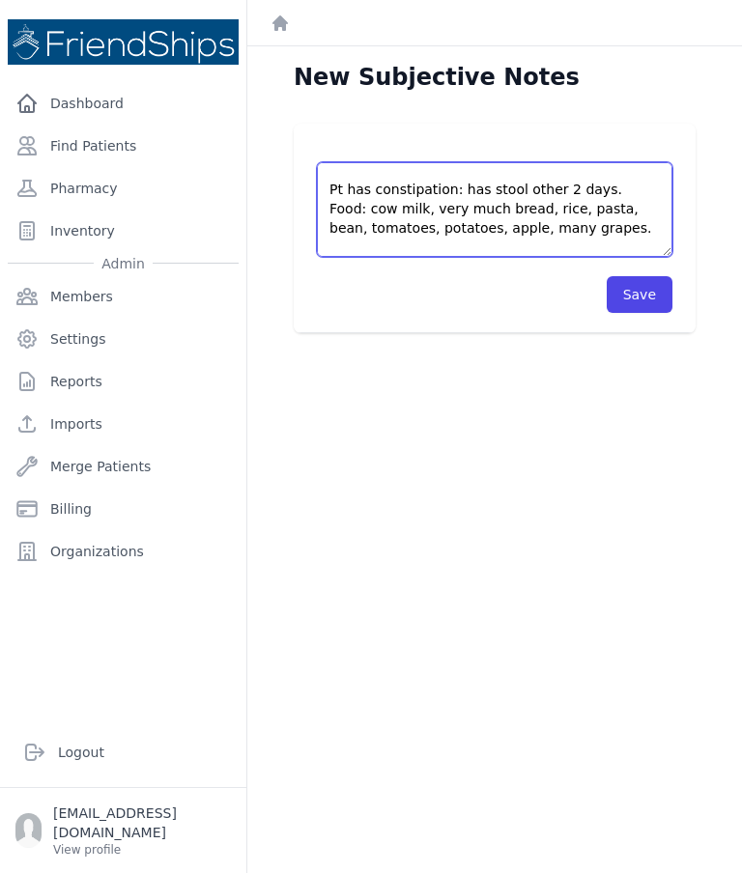
scroll to position [135, 0]
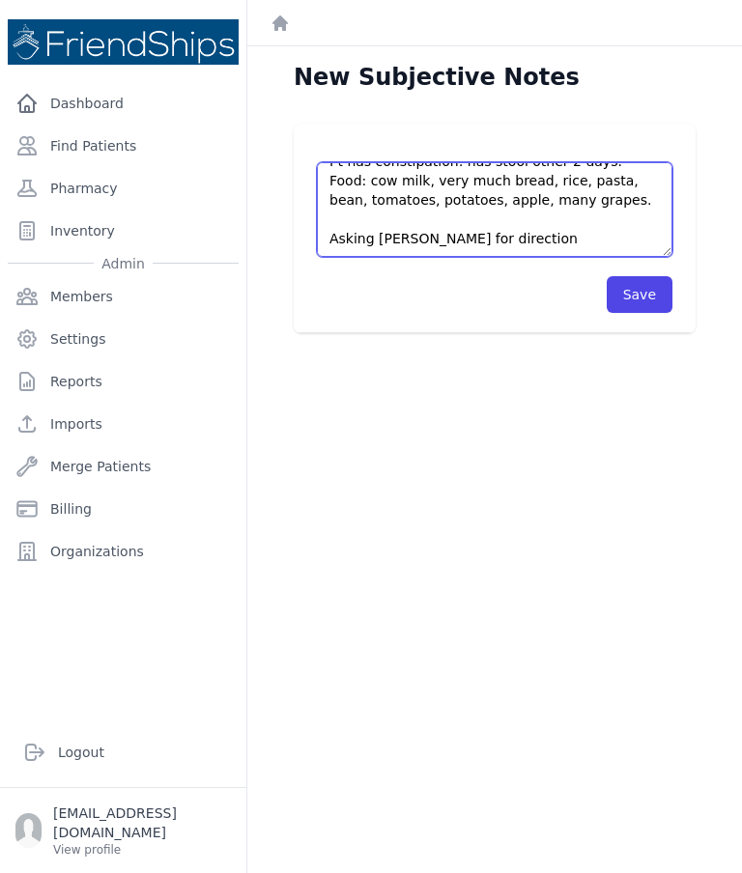
click at [610, 162] on textarea "Mother brought the Pt to the clinic without appointment. 4 days ago the Pt star…" at bounding box center [495, 209] width 356 height 95
click at [583, 162] on textarea "Mother brought the Pt to the clinic without appointment. 4 days ago the Pt star…" at bounding box center [495, 209] width 356 height 95
click at [600, 162] on textarea "Mother brought the Pt to the clinic without appointment. 4 days ago the Pt star…" at bounding box center [495, 209] width 356 height 95
click at [527, 162] on textarea "Mother brought the Pt to the clinic without appointment. 4 days ago the Pt star…" at bounding box center [495, 209] width 356 height 95
click at [575, 162] on textarea "Mother brought the Pt to the clinic without appointment. 4 days ago the Pt star…" at bounding box center [495, 209] width 356 height 95
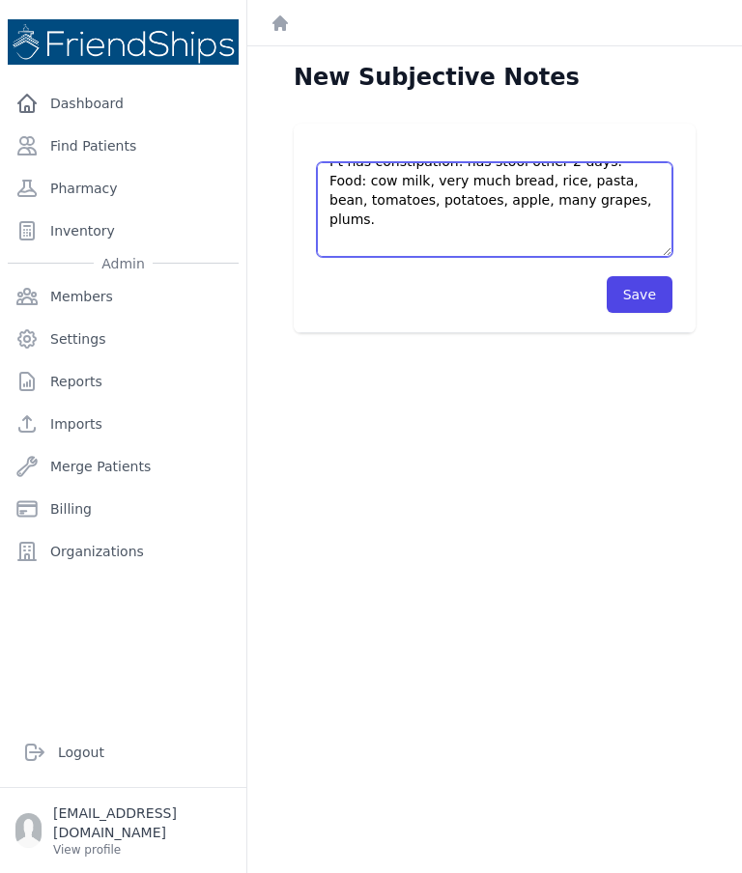
click at [396, 162] on textarea "Mother brought the Pt to the clinic without appointment. 4 days ago the Pt star…" at bounding box center [495, 209] width 356 height 95
click at [355, 165] on textarea "Mother brought the Pt to the clinic without appointment. 4 days ago the Pt star…" at bounding box center [495, 209] width 356 height 95
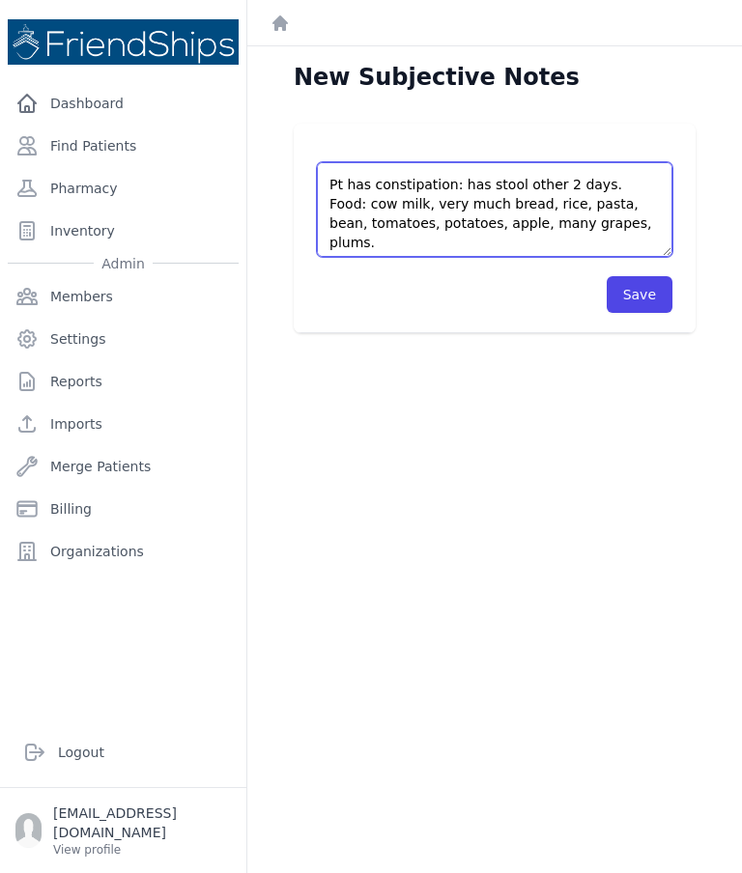
scroll to position [110, 0]
click at [640, 162] on textarea "Mother brought the Pt to the clinic without appointment. 4 days ago the Pt star…" at bounding box center [495, 209] width 356 height 95
click at [431, 162] on textarea "Mother brought the Pt to the clinic without appointment. 4 days ago the Pt star…" at bounding box center [495, 209] width 356 height 95
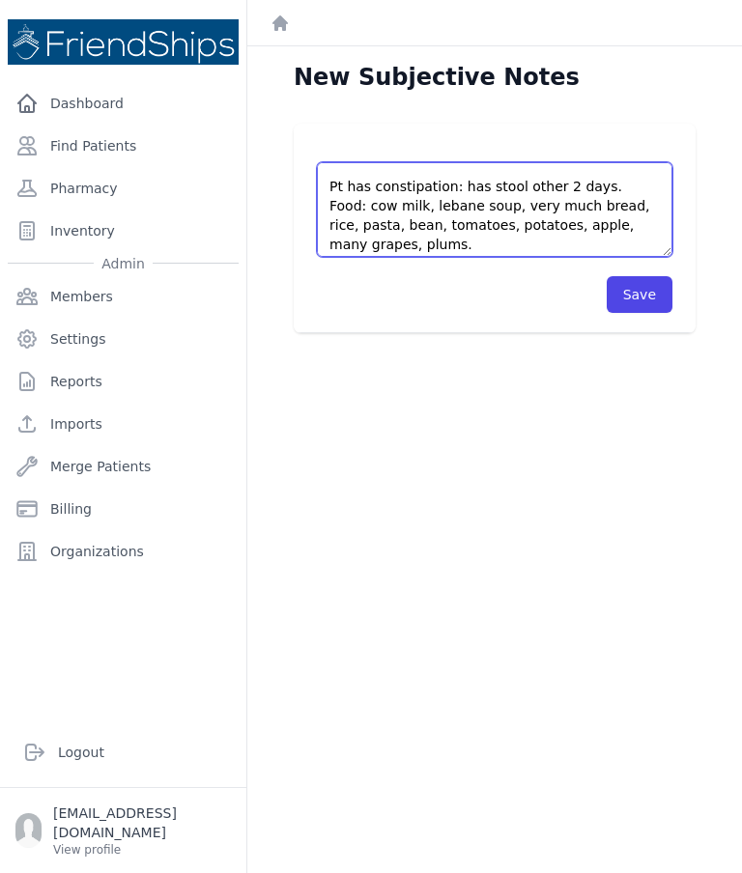
click at [465, 162] on textarea "Mother brought the Pt to the clinic without appointment. 4 days ago the Pt star…" at bounding box center [495, 209] width 356 height 95
click at [473, 162] on textarea "Mother brought the Pt to the clinic without appointment. 4 days ago the Pt star…" at bounding box center [495, 209] width 356 height 95
click at [483, 162] on textarea "Mother brought the Pt to the clinic without appointment. 4 days ago the Pt star…" at bounding box center [495, 209] width 356 height 95
click at [469, 162] on textarea "Mother brought the Pt to the clinic without appointment. 4 days ago the Pt star…" at bounding box center [495, 209] width 356 height 95
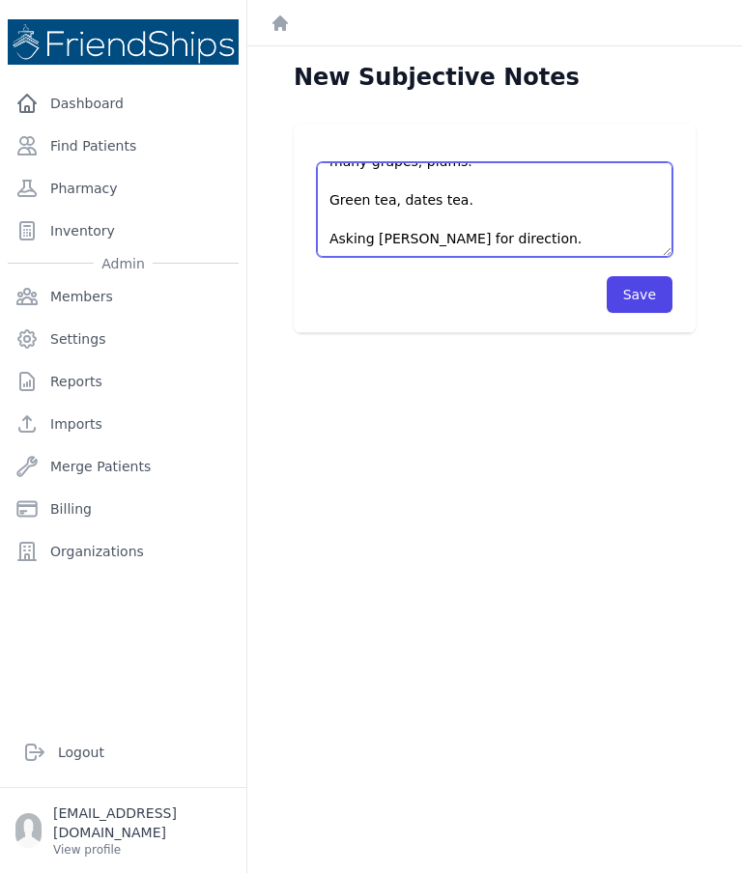
scroll to position [193, 0]
click at [533, 170] on textarea "Mother brought the Pt to the clinic without appointment. 4 days ago the Pt star…" at bounding box center [495, 209] width 356 height 95
click at [503, 162] on textarea "Mother brought the Pt to the clinic without appointment. 4 days ago the Pt star…" at bounding box center [495, 209] width 356 height 95
click at [532, 168] on textarea "Mother brought the Pt to the clinic without appointment. 4 days ago the Pt star…" at bounding box center [495, 209] width 356 height 95
click at [630, 162] on textarea "Mother brought the Pt to the clinic without appointment. 4 days ago the Pt star…" at bounding box center [495, 209] width 356 height 95
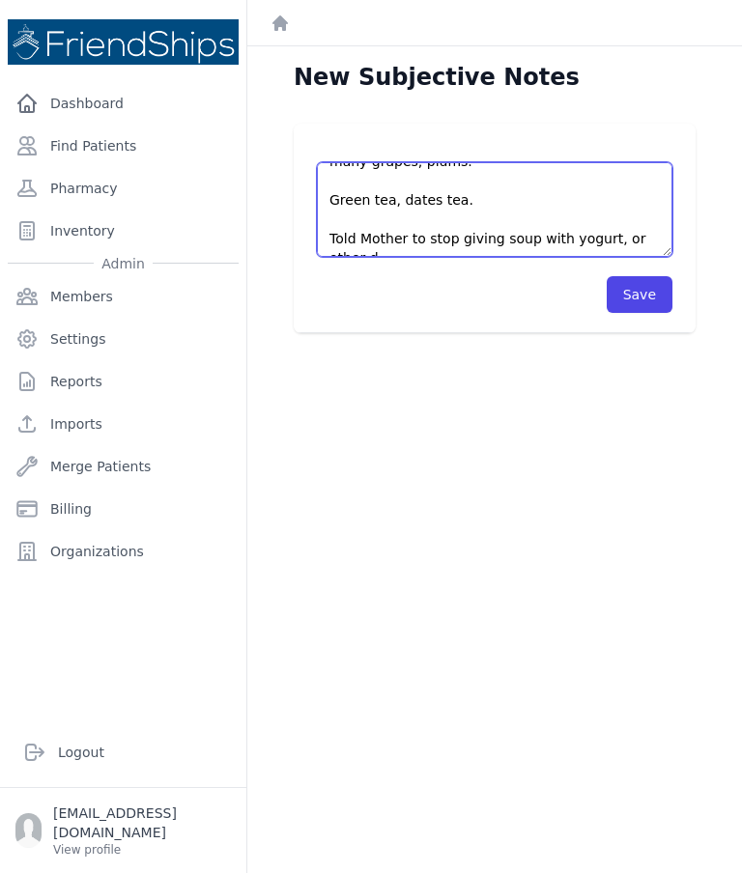
scroll to position [204, 0]
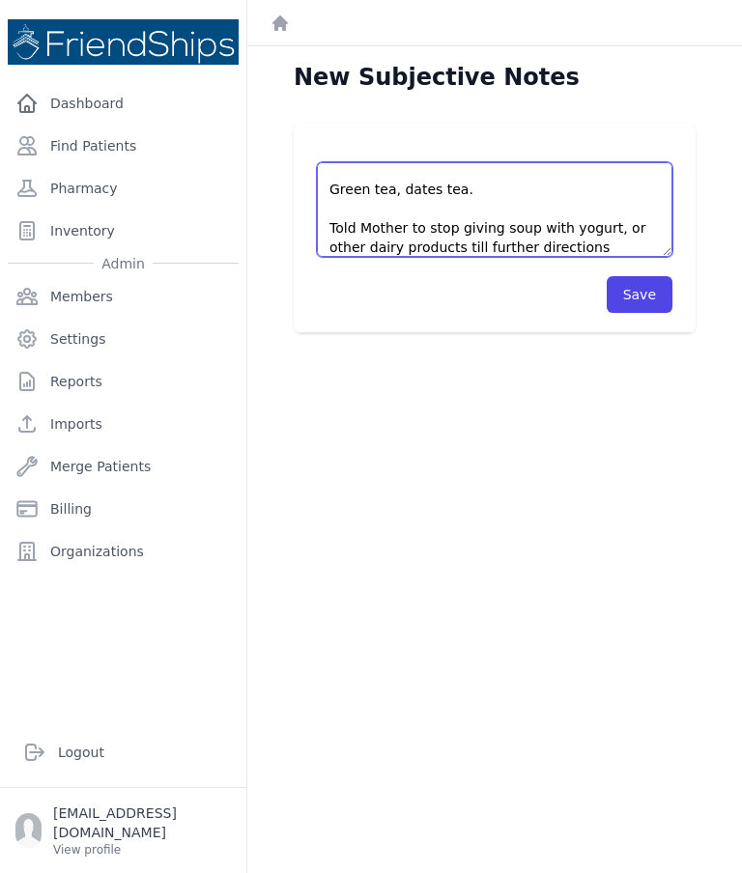
click at [410, 177] on textarea "Mother brought the Pt to the clinic without appointment. 4 days ago the Pt star…" at bounding box center [495, 209] width 356 height 95
click at [645, 177] on textarea "Mother brought the Pt to the clinic without appointment. 4 days ago the Pt star…" at bounding box center [495, 209] width 356 height 95
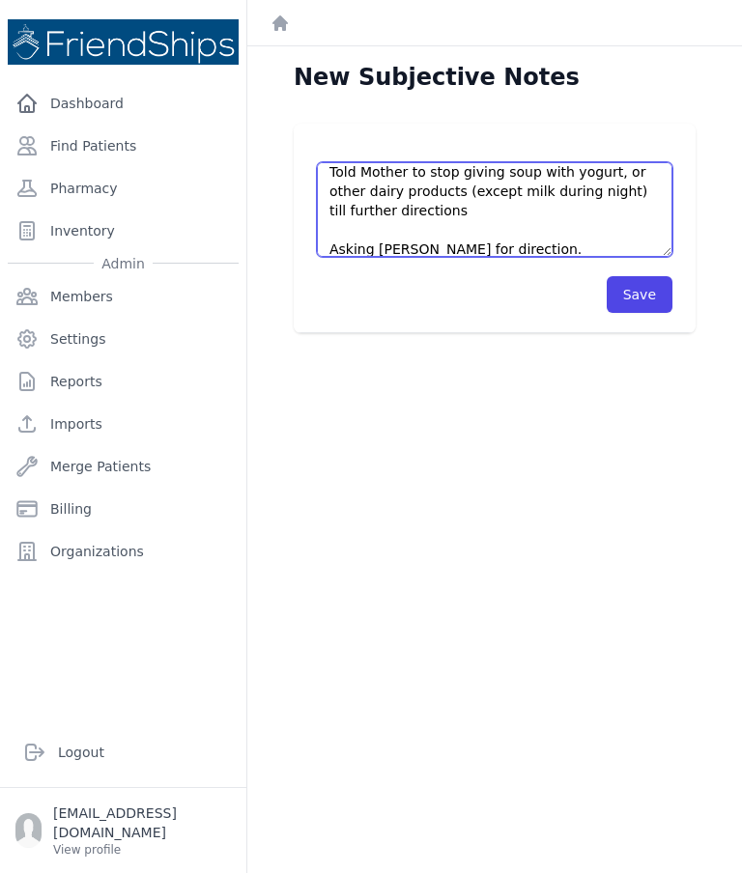
click at [467, 162] on textarea "Mother brought the Pt to the clinic without appointment. 4 days ago the Pt star…" at bounding box center [495, 209] width 356 height 95
click at [450, 162] on textarea "Mother brought the Pt to the clinic without appointment. 4 days ago the Pt star…" at bounding box center [495, 209] width 356 height 95
click at [455, 162] on textarea "Mother brought the Pt to the clinic without appointment. 4 days ago the Pt star…" at bounding box center [495, 209] width 356 height 95
click at [441, 162] on textarea "Mother brought the Pt to the clinic without appointment. 4 days ago the Pt star…" at bounding box center [495, 209] width 356 height 95
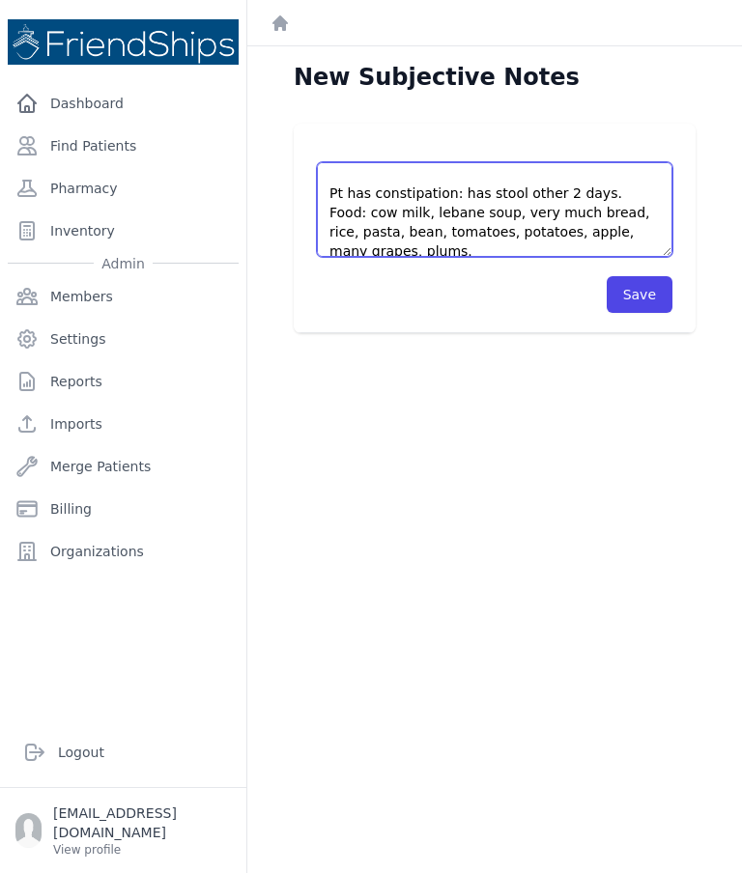
scroll to position [103, 0]
type textarea "Mother brought the Pt to the clinic without appointment. 4 days ago the Pt star…"
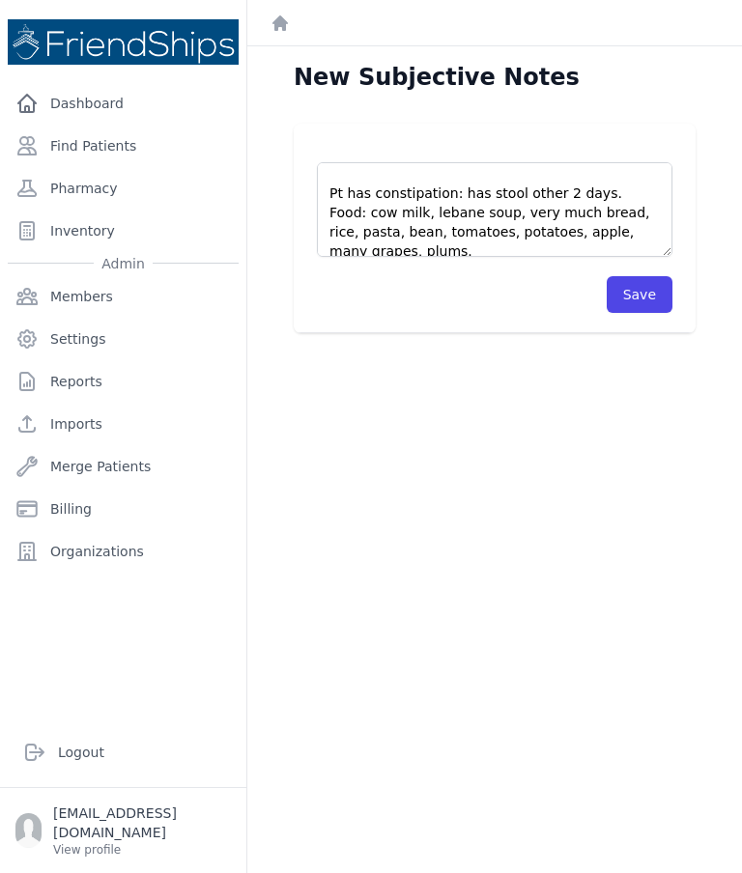
click at [627, 276] on button "Save" at bounding box center [640, 294] width 66 height 37
click at [638, 276] on button "Save" at bounding box center [640, 294] width 66 height 37
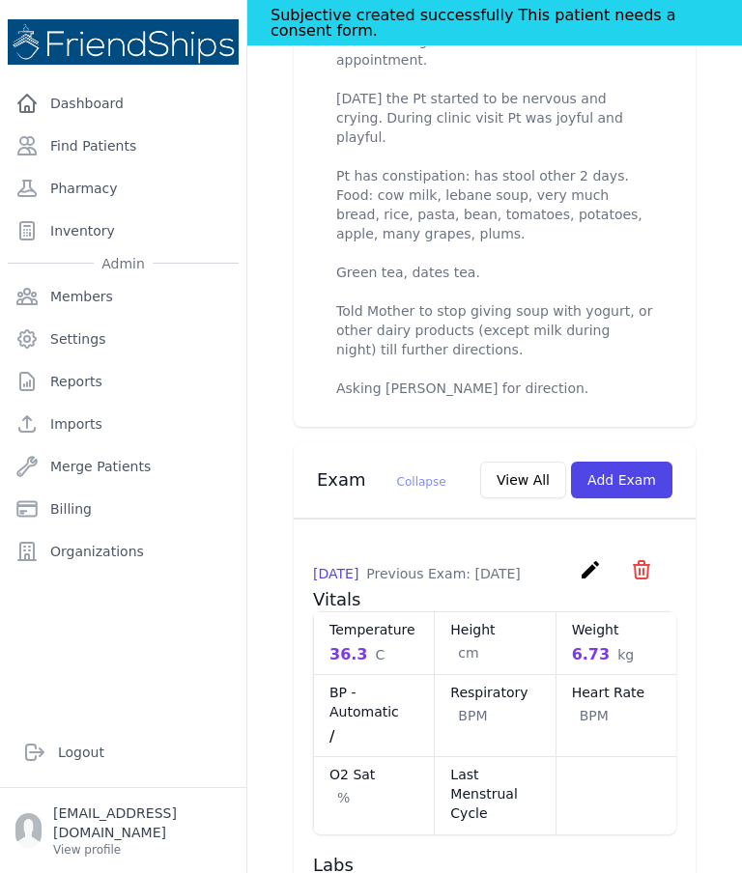
scroll to position [916, 0]
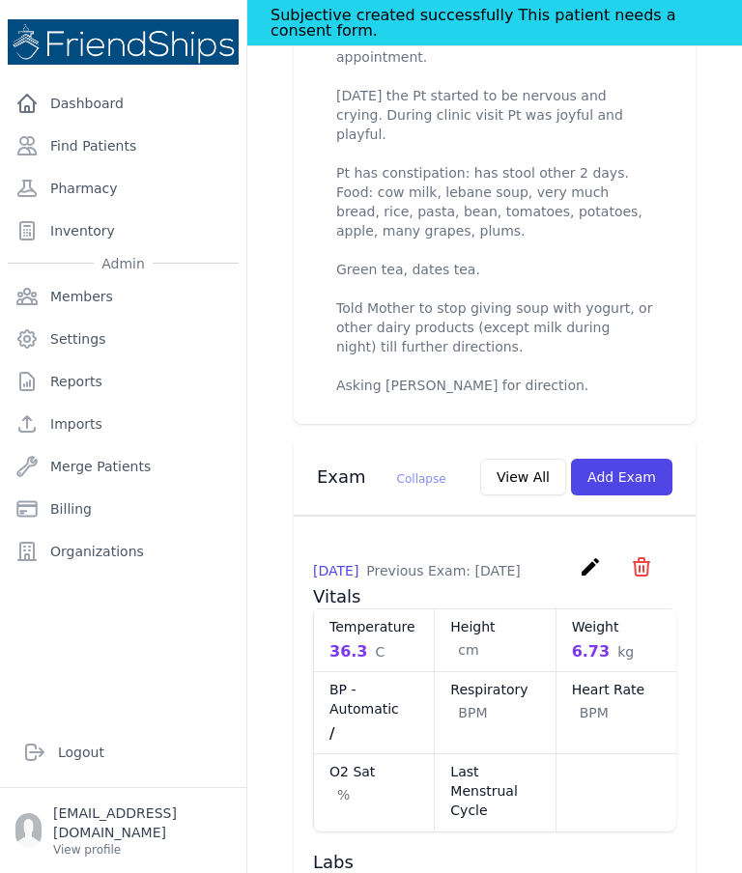
click at [644, 479] on button "Add Exam" at bounding box center [621, 477] width 101 height 37
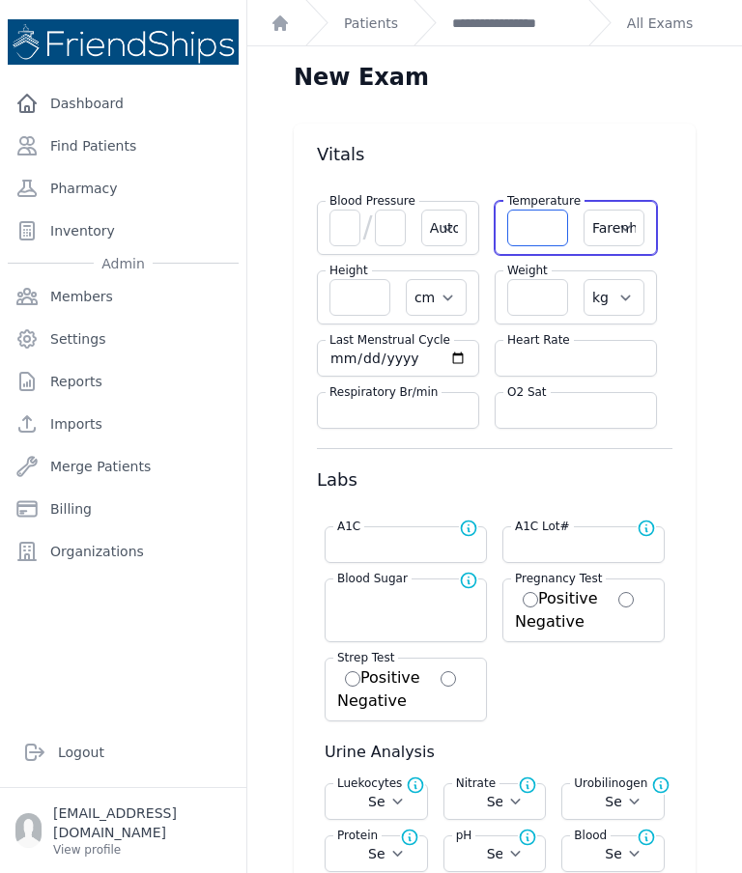
click at [551, 225] on input "number" at bounding box center [537, 228] width 61 height 37
type input "36.6"
click at [618, 234] on select "Farenheit Celcius" at bounding box center [613, 228] width 61 height 37
select select "Automatic"
select select "cm"
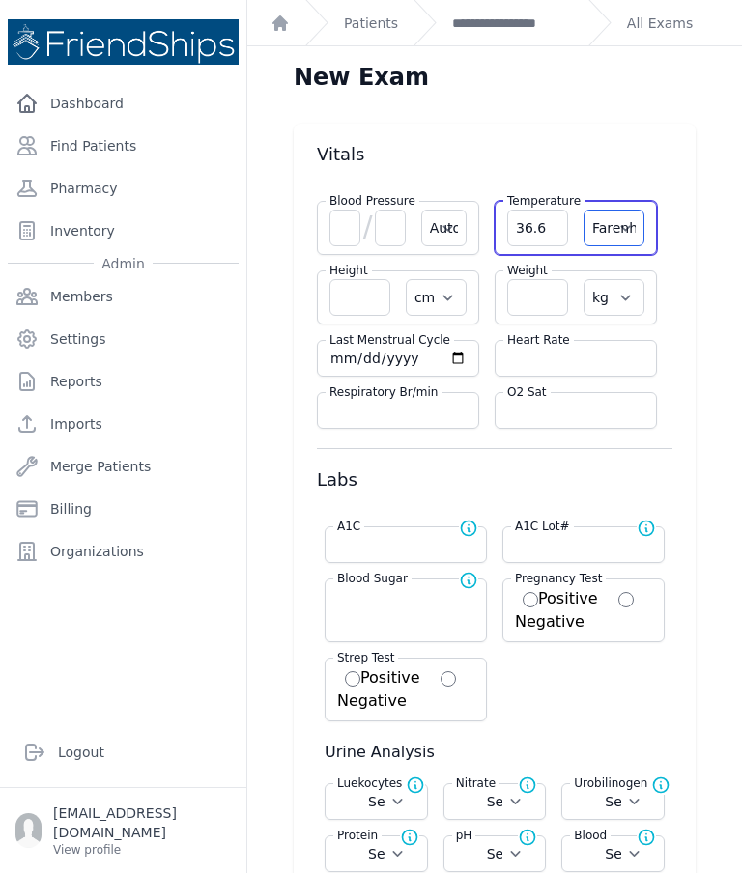
select select "kg"
select select
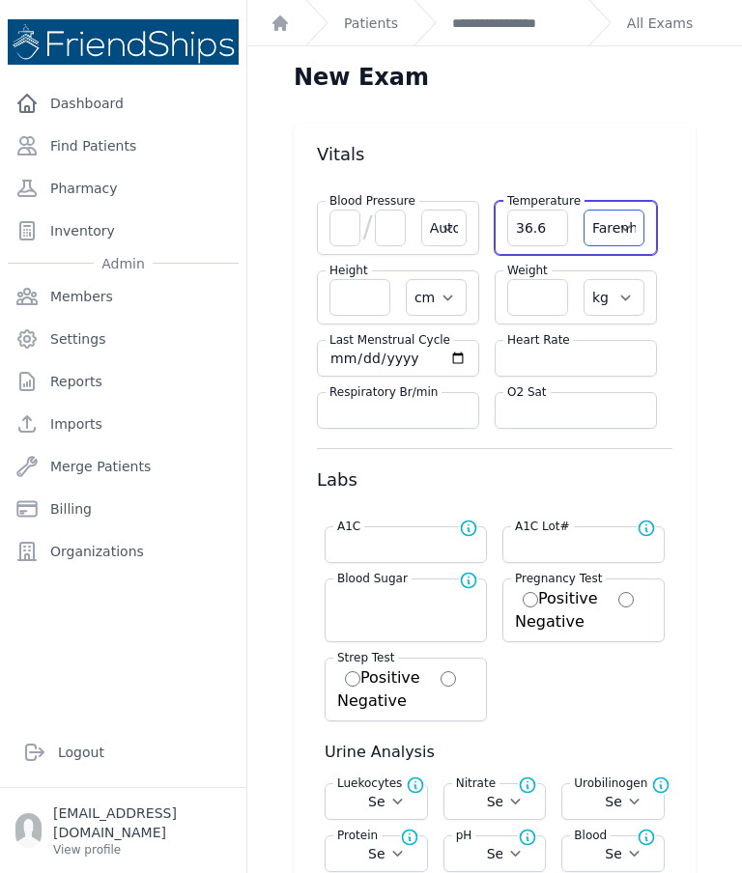
select select
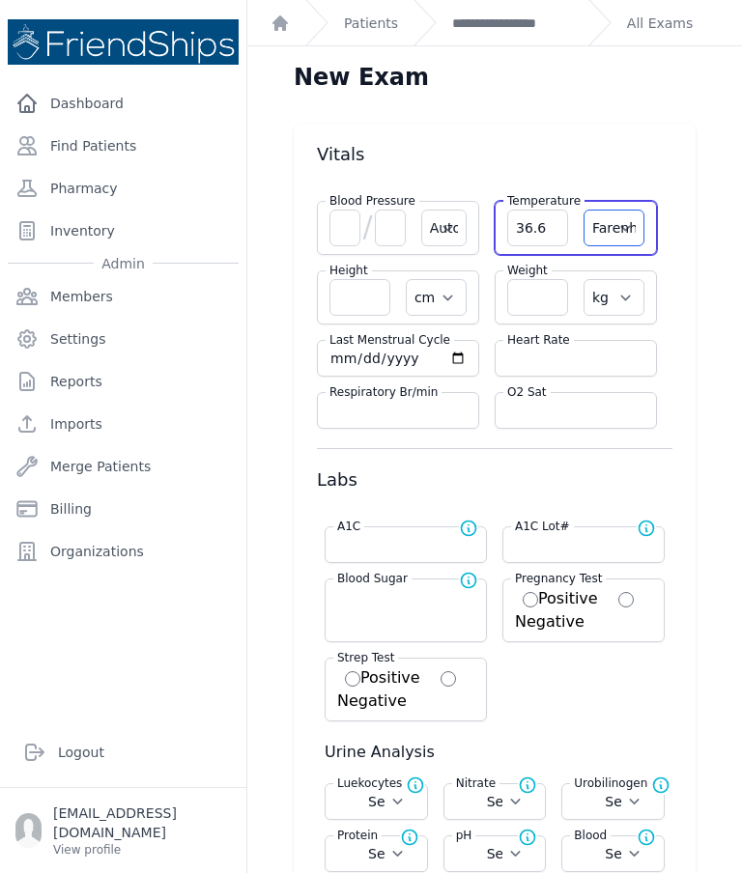
select select
click at [594, 340] on div "Heart Rate" at bounding box center [576, 358] width 162 height 37
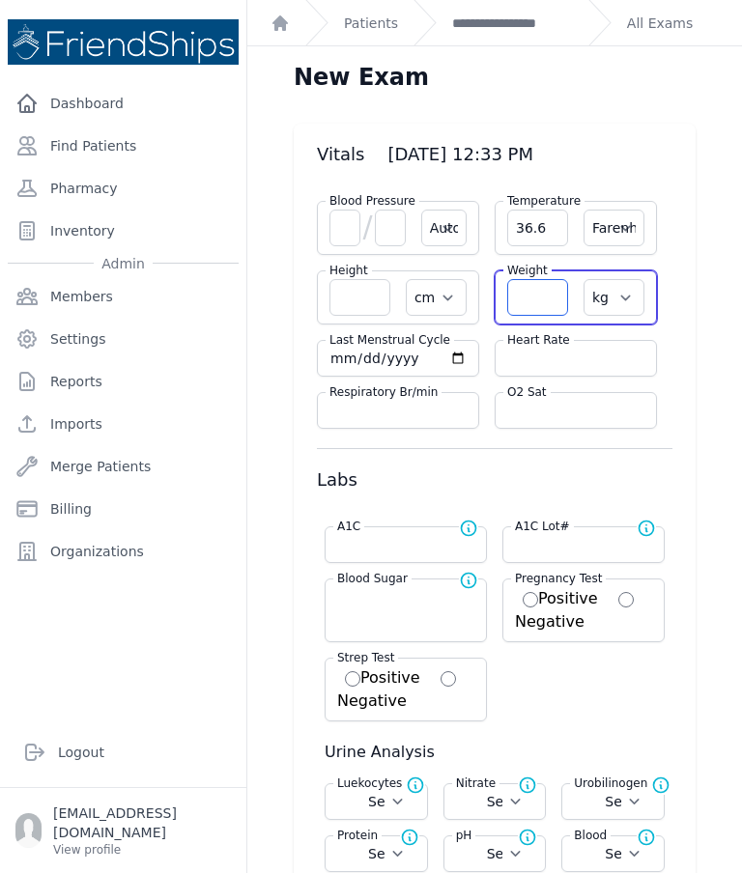
click at [553, 302] on input "number" at bounding box center [537, 297] width 61 height 37
type input "7.43"
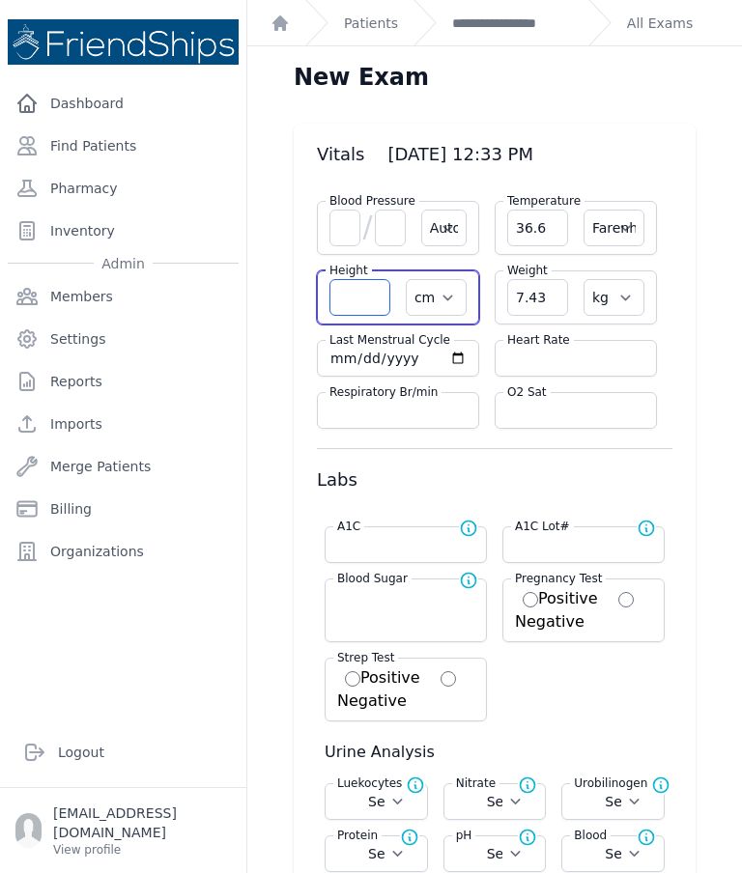
click at [370, 299] on input "number" at bounding box center [359, 297] width 61 height 37
select select "Automatic"
select select "F"
select select "cm"
select select "kg"
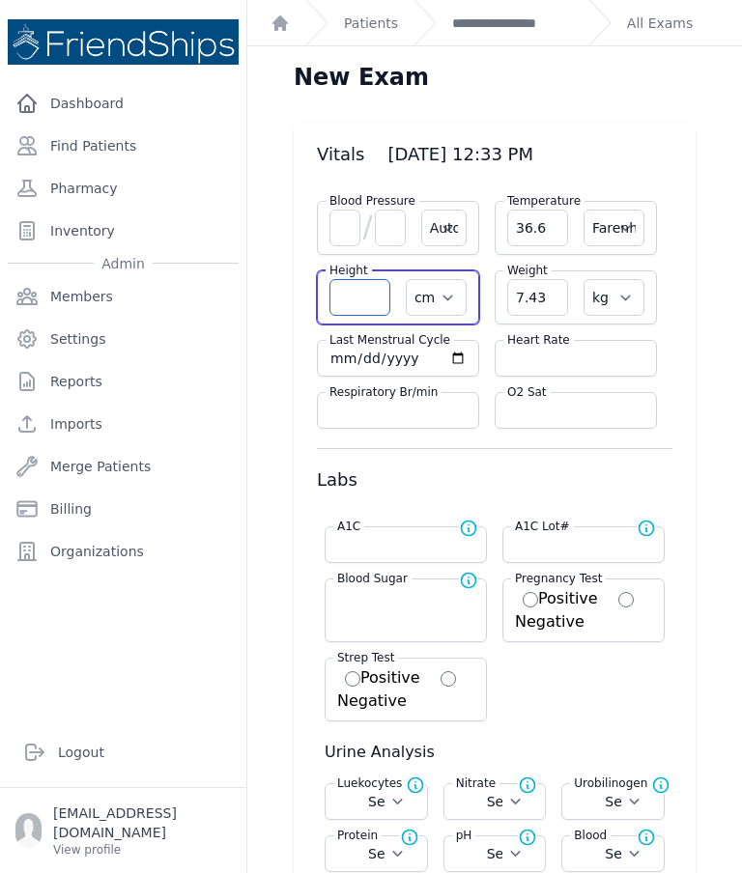
select select
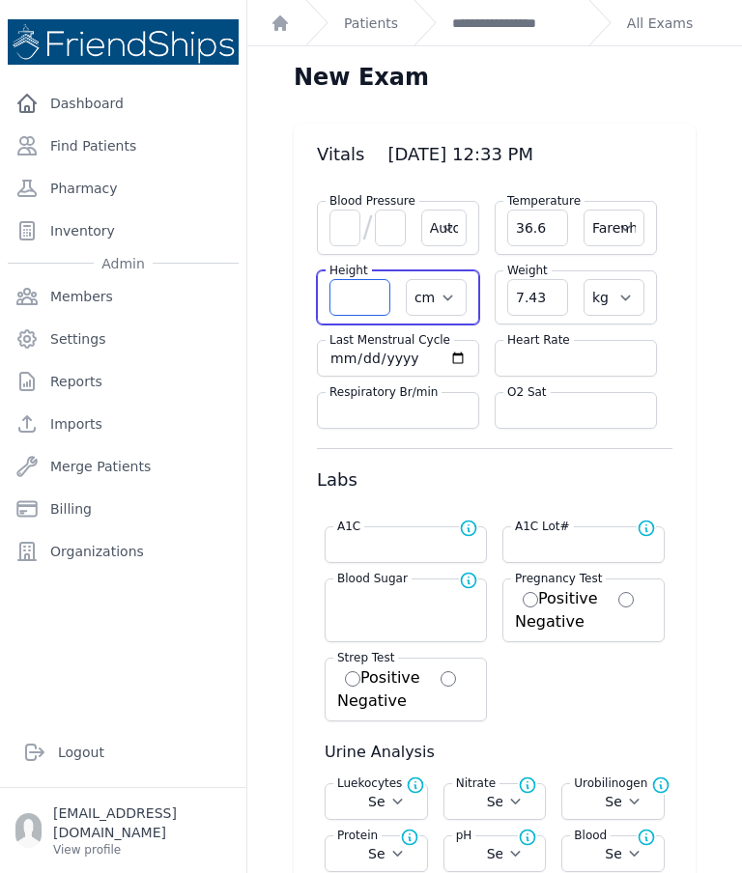
select select
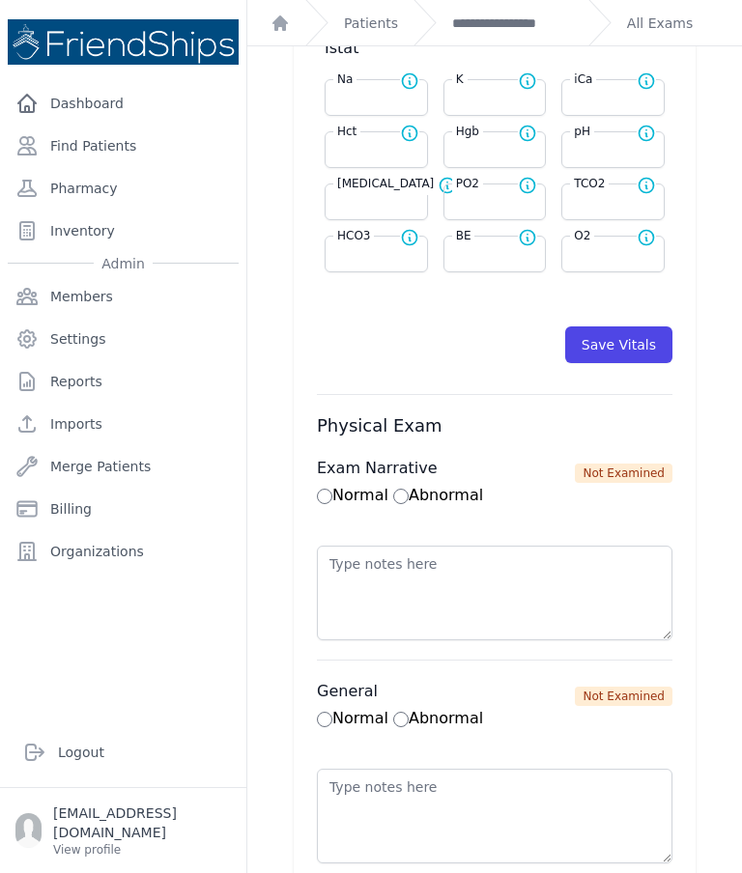
scroll to position [993, 0]
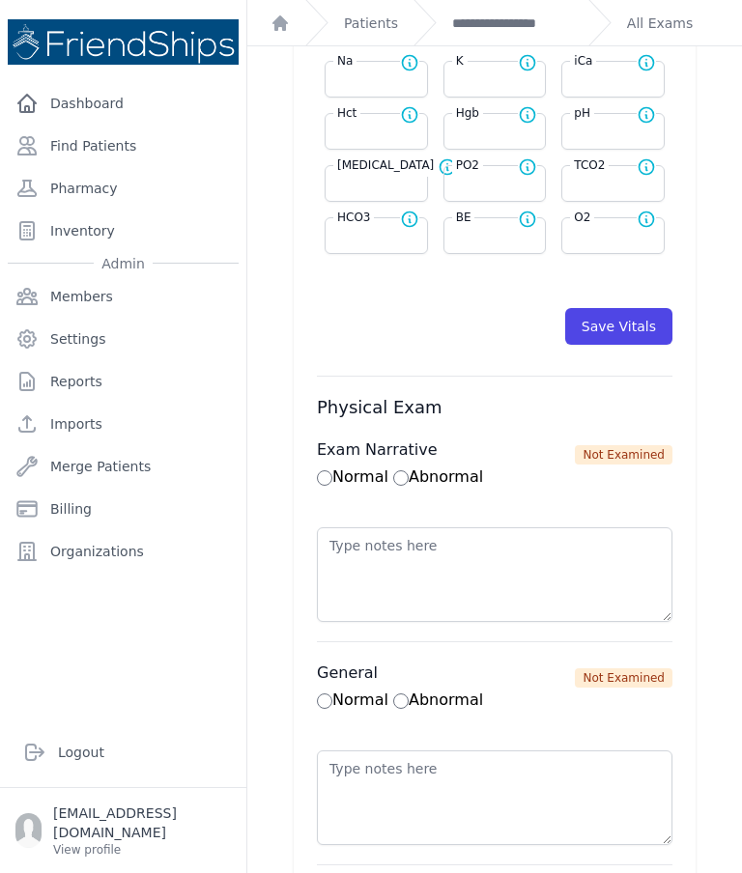
type input "70"
click at [631, 331] on button "Save Vitals" at bounding box center [618, 326] width 107 height 37
select select "Automatic"
select select "F"
type input "70.0"
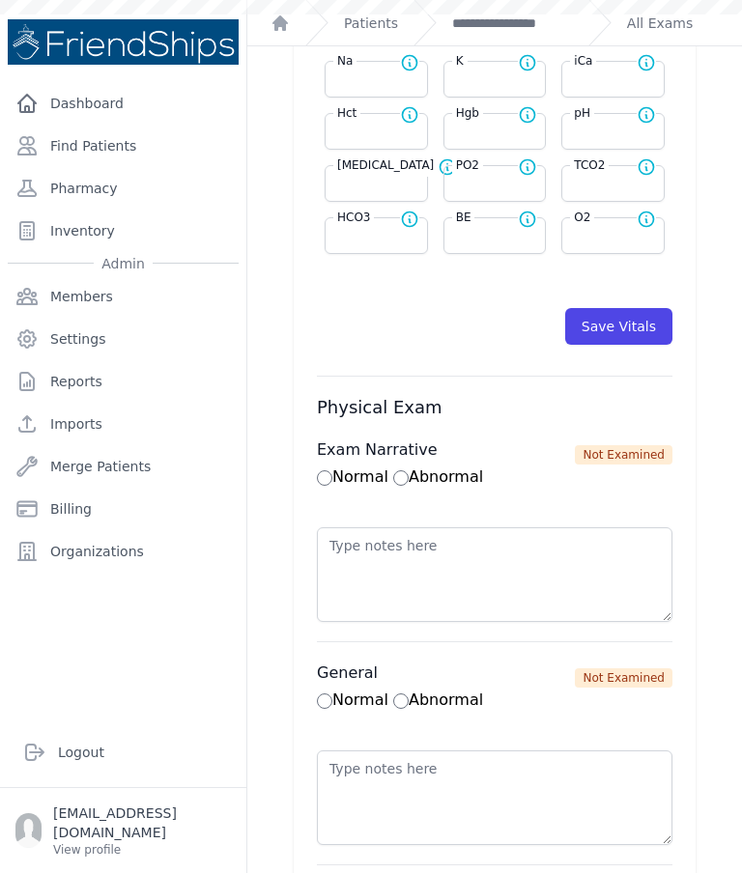
select select "cm"
select select "kg"
select select
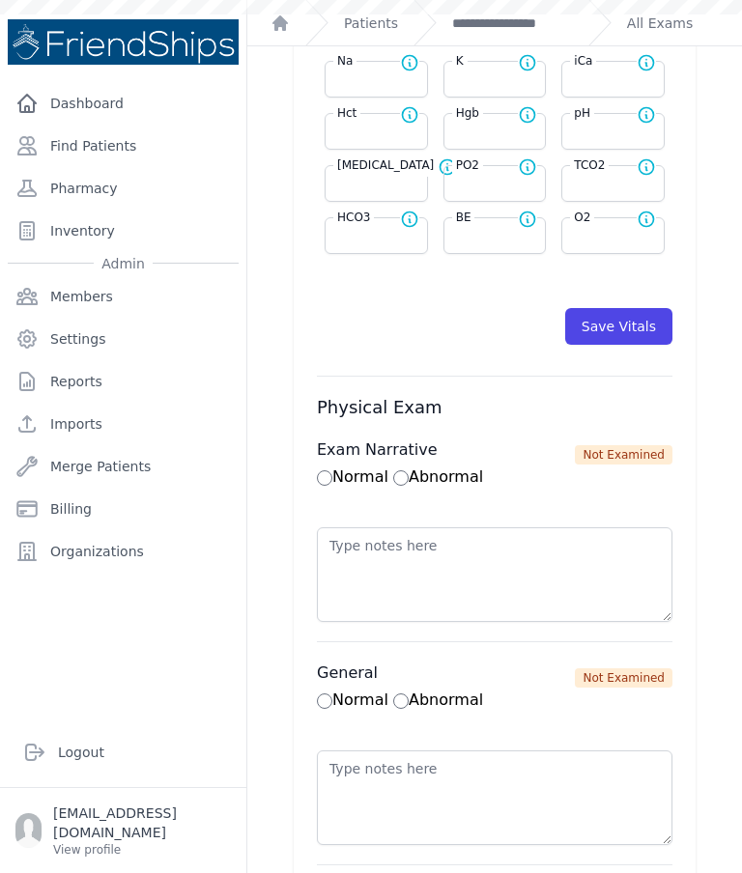
select select
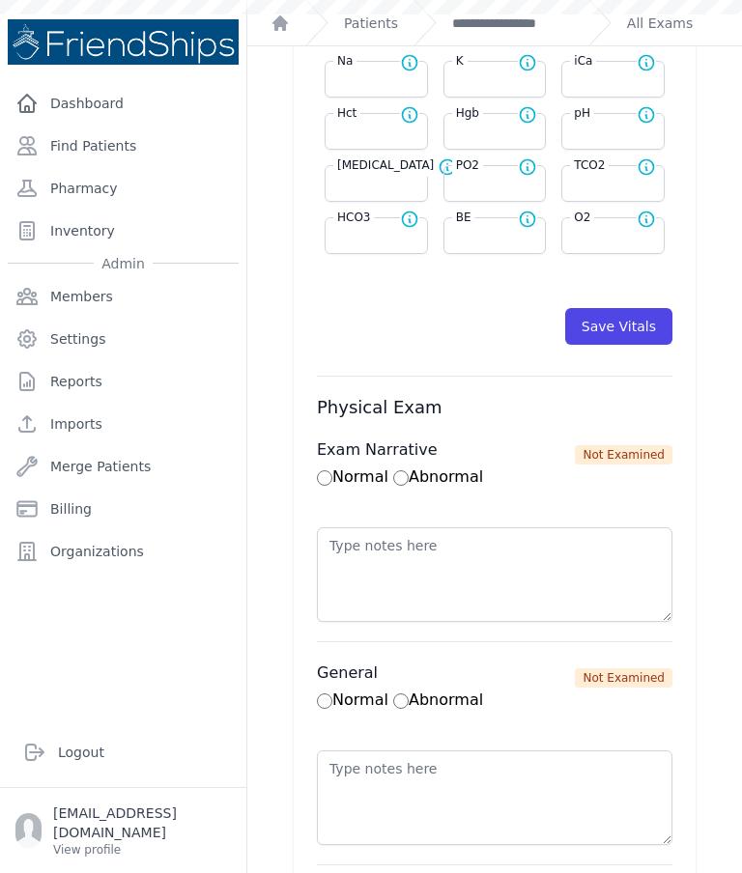
select select
click at [600, 342] on button "Save Vitals" at bounding box center [618, 326] width 107 height 37
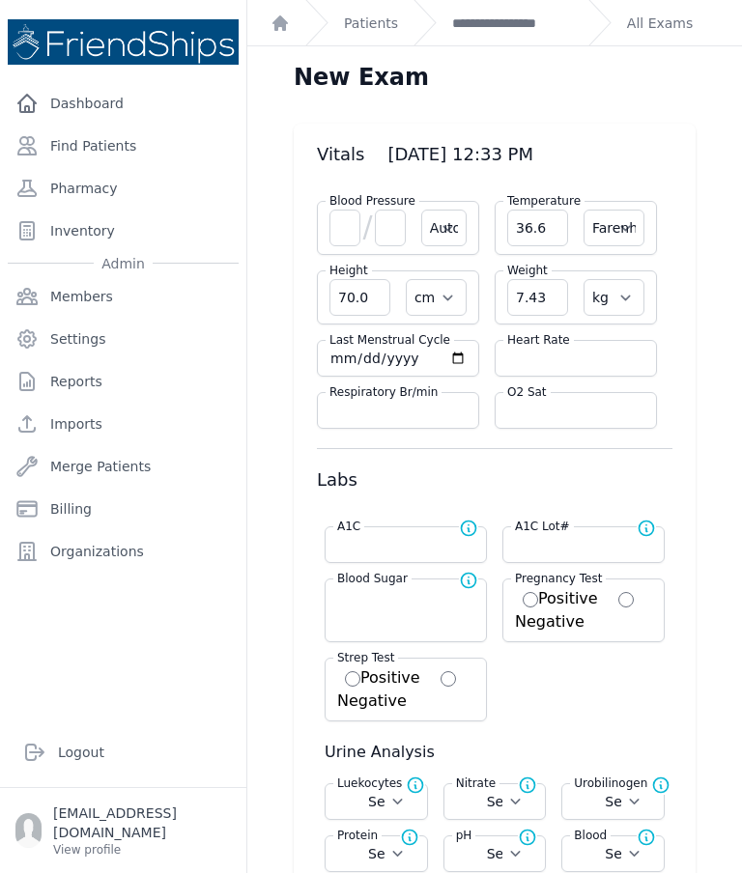
scroll to position [0, 0]
click at [488, 32] on link "**********" at bounding box center [512, 23] width 121 height 19
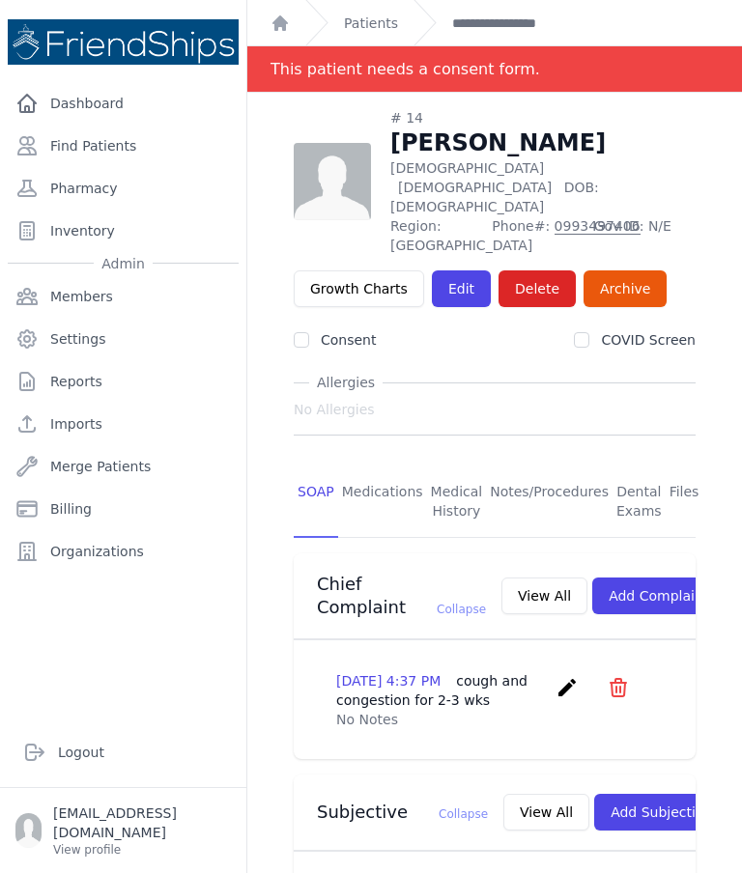
click at [140, 138] on link "Find Patients" at bounding box center [123, 146] width 231 height 39
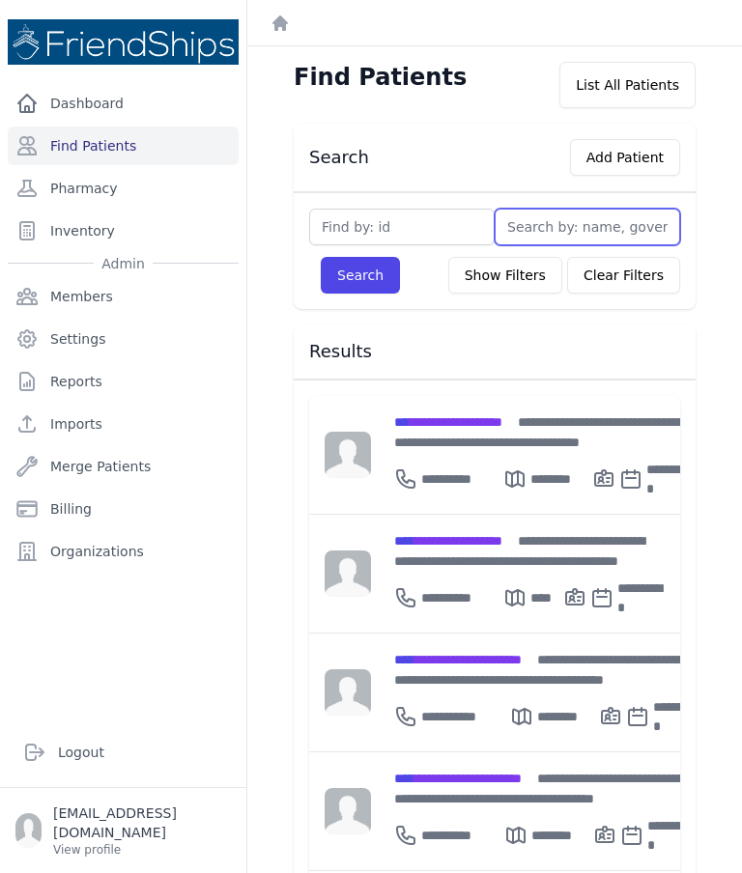
click at [565, 244] on input "text" at bounding box center [587, 227] width 185 height 37
type input "Sa"
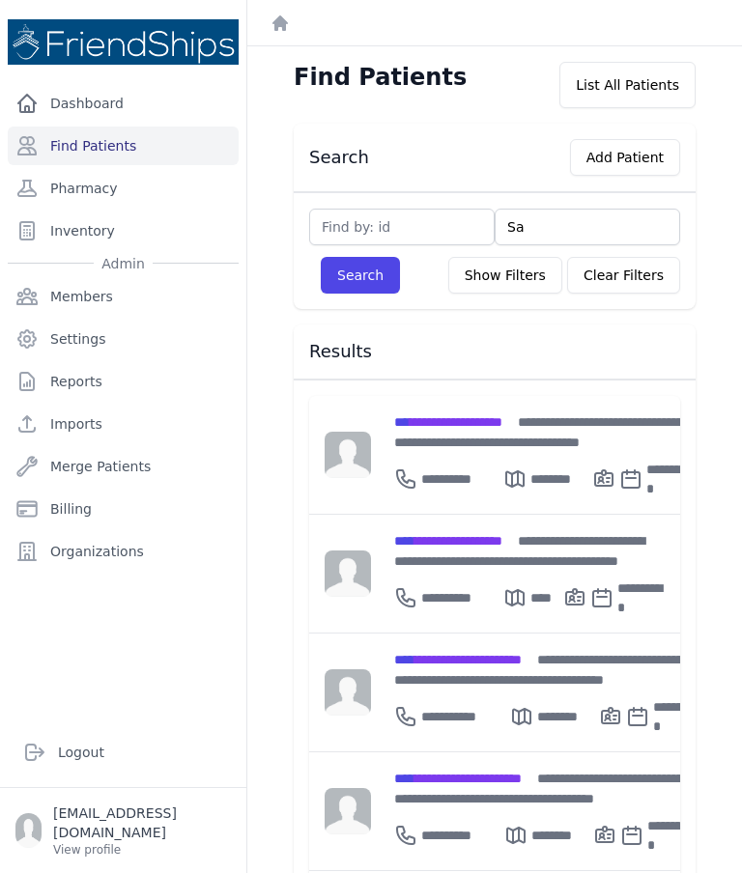
type input "Say"
type input "[PERSON_NAME]"
click at [371, 281] on button "Search" at bounding box center [360, 275] width 79 height 37
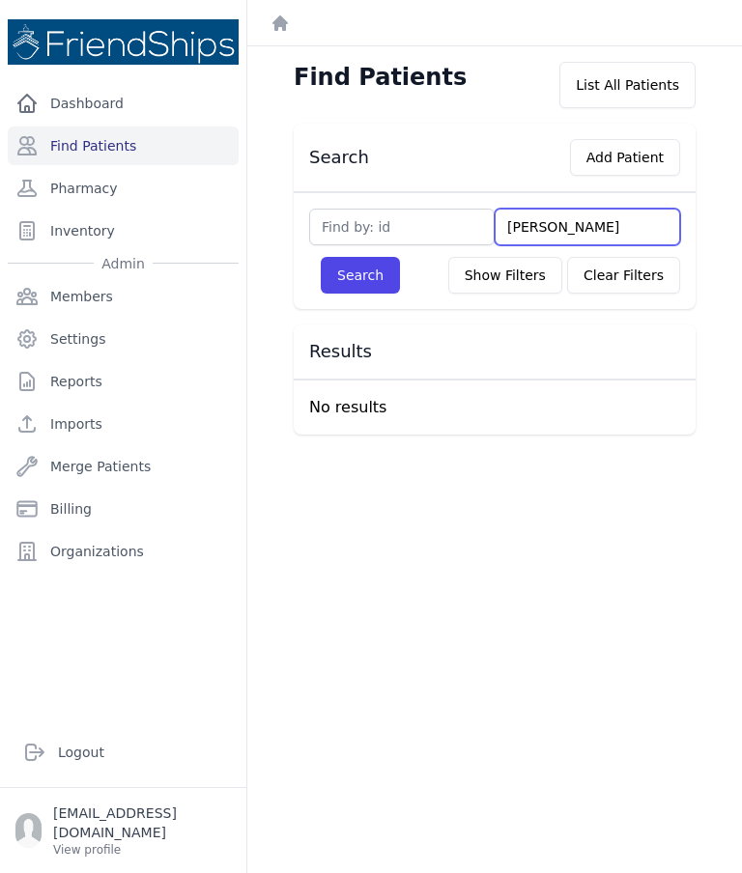
click at [576, 237] on input "[PERSON_NAME]" at bounding box center [587, 227] width 185 height 37
type input "Say"
type input "Saee"
type input "Saeed"
type input "[PERSON_NAME]"
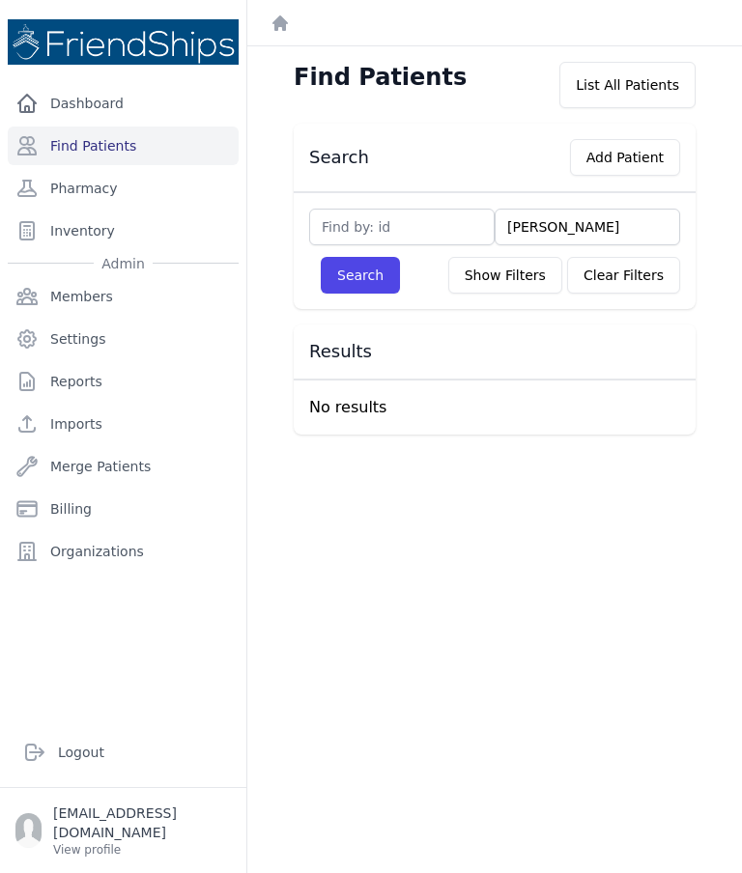
click at [376, 265] on button "Search" at bounding box center [360, 275] width 79 height 37
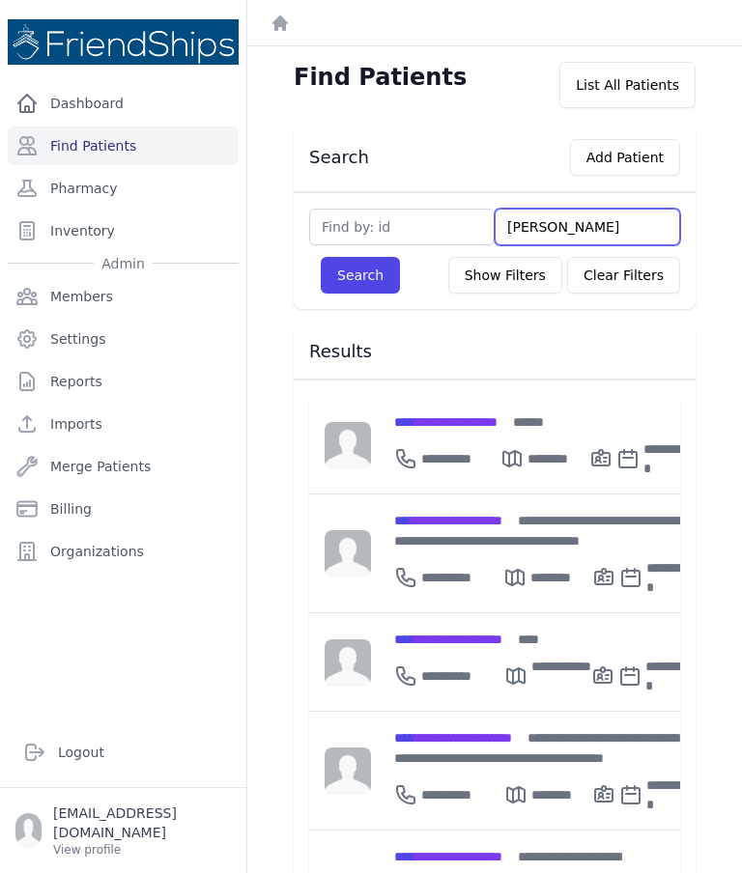
click at [581, 220] on input "[PERSON_NAME]" at bounding box center [587, 227] width 185 height 37
click at [565, 217] on input "[PERSON_NAME]" at bounding box center [587, 227] width 185 height 37
type input "S"
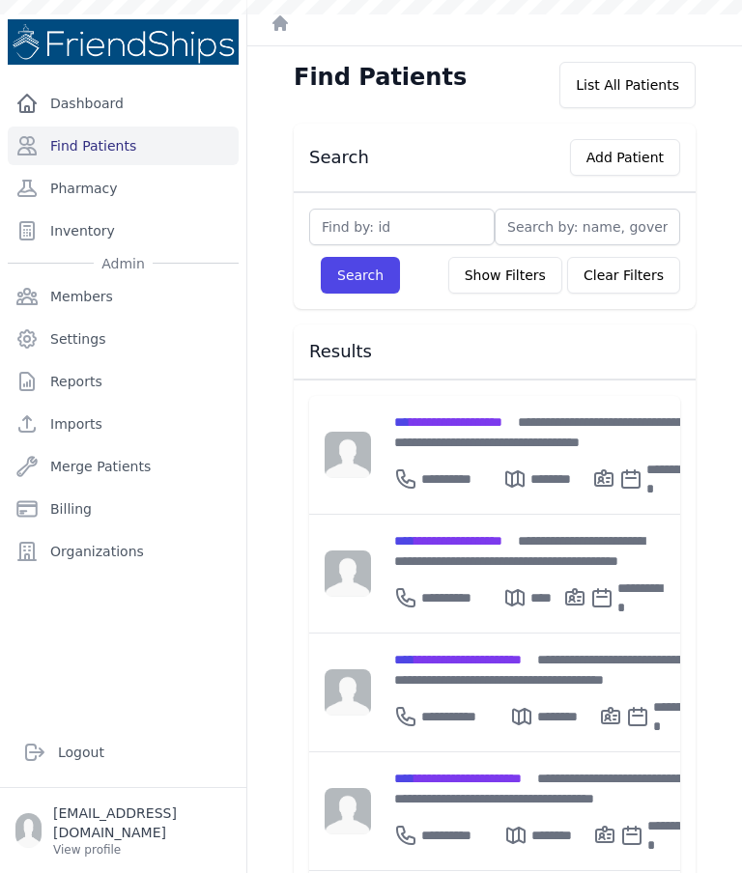
type input "P"
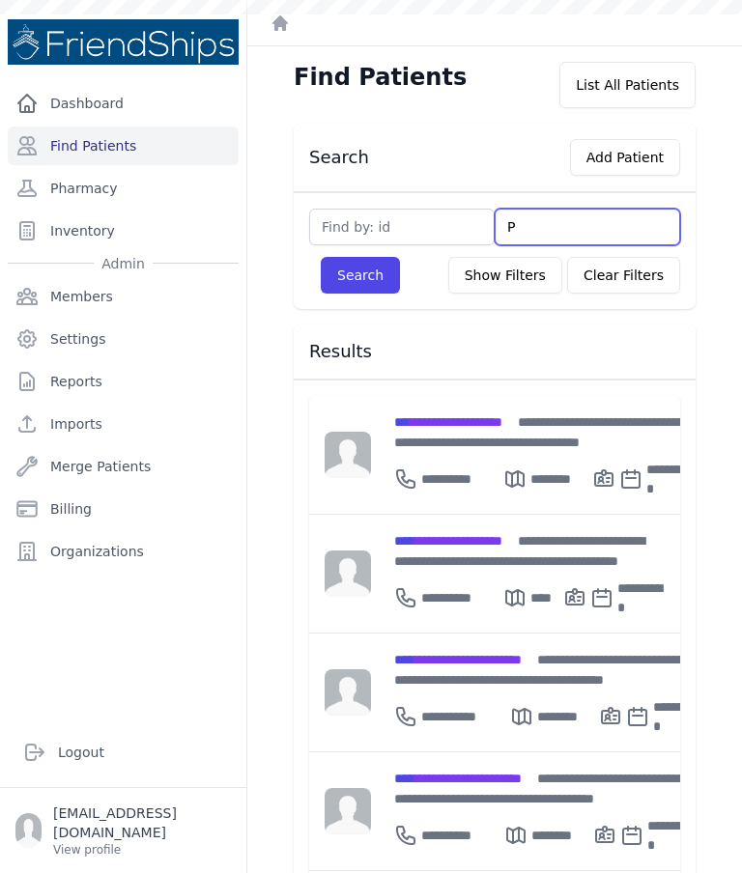
type input "Pt"
type input "P"
type input "Tha"
type input "Than"
type input "Thany"
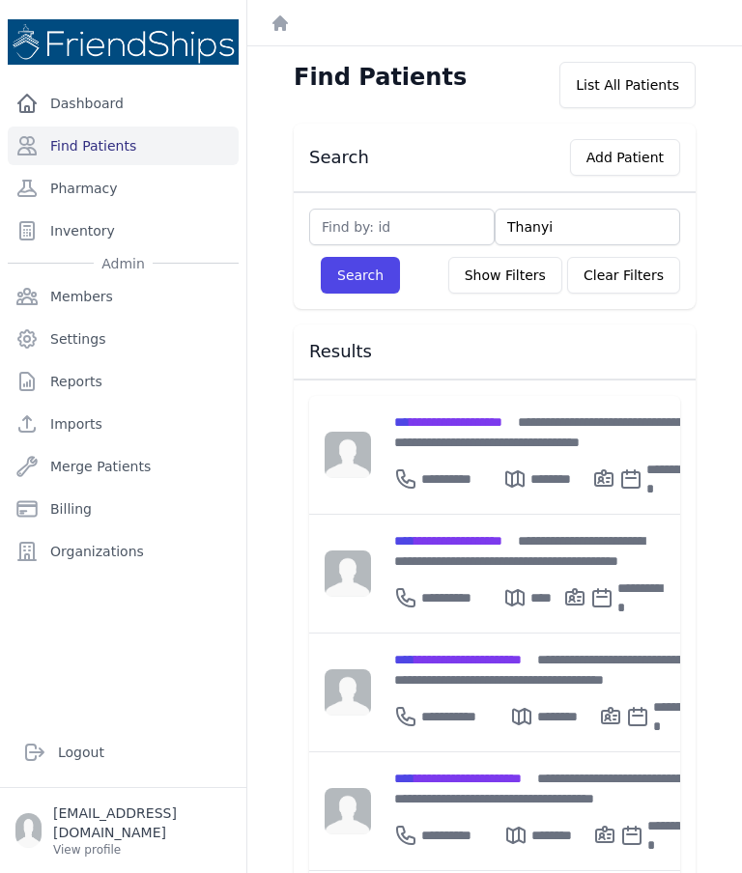
type input "Thanyia"
click at [339, 278] on button "Search" at bounding box center [360, 275] width 79 height 37
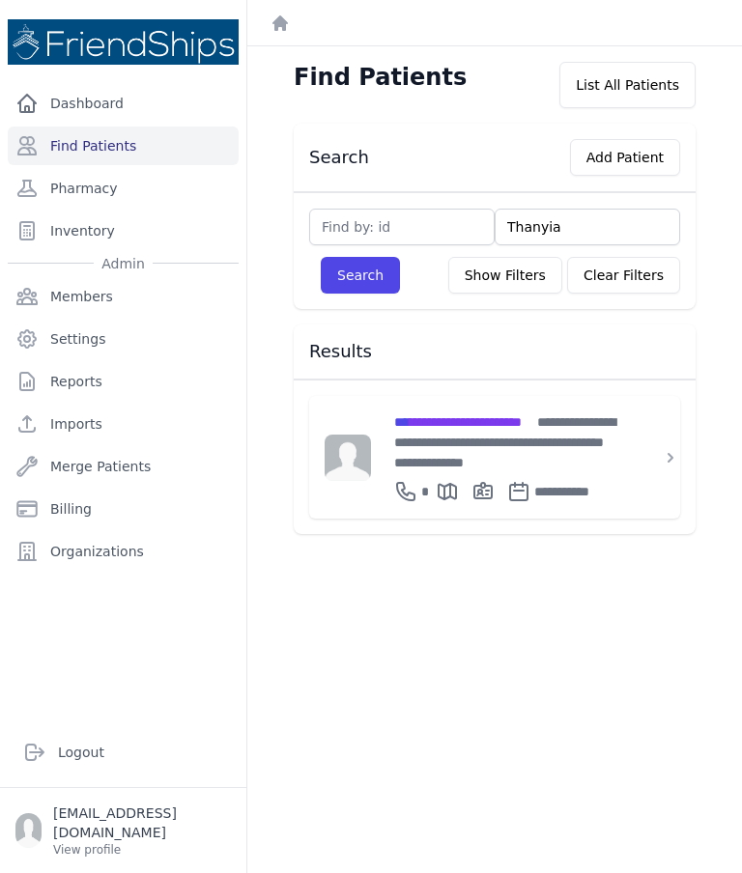
click at [450, 425] on span "**********" at bounding box center [458, 422] width 128 height 14
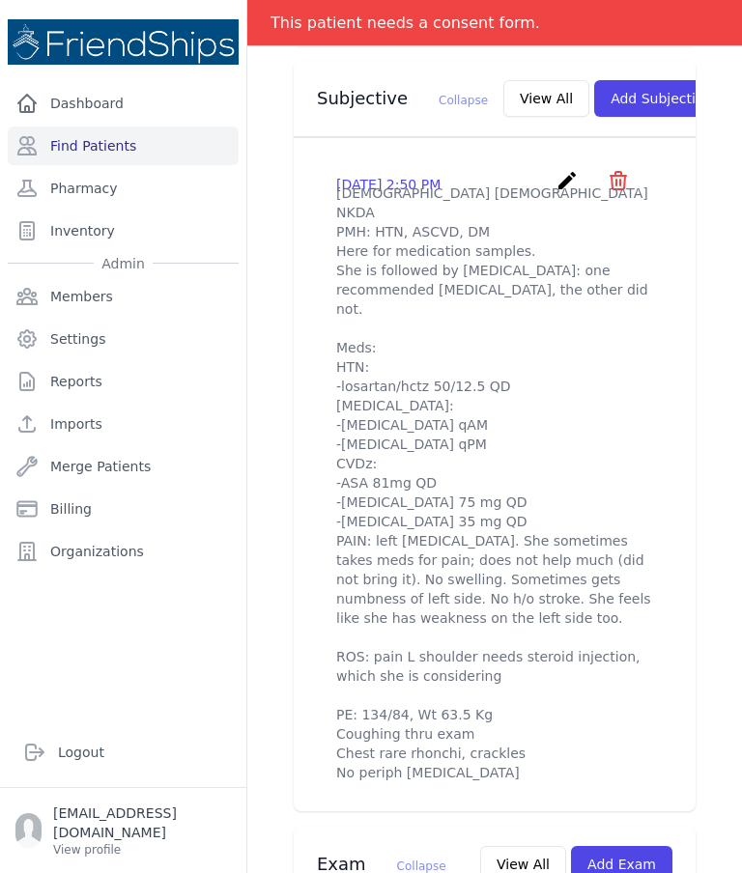
scroll to position [805, 0]
